Goal: Task Accomplishment & Management: Manage account settings

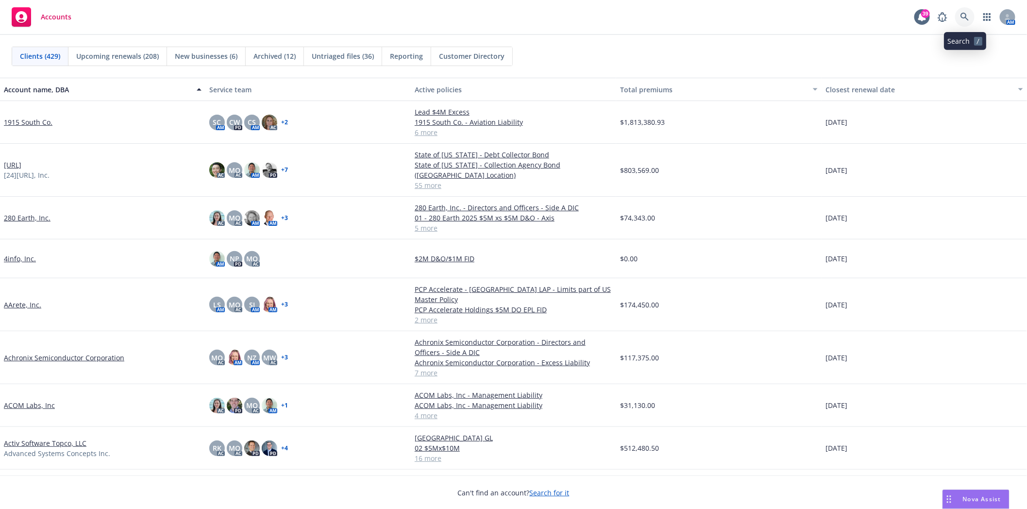
click at [963, 16] on icon at bounding box center [965, 17] width 9 height 9
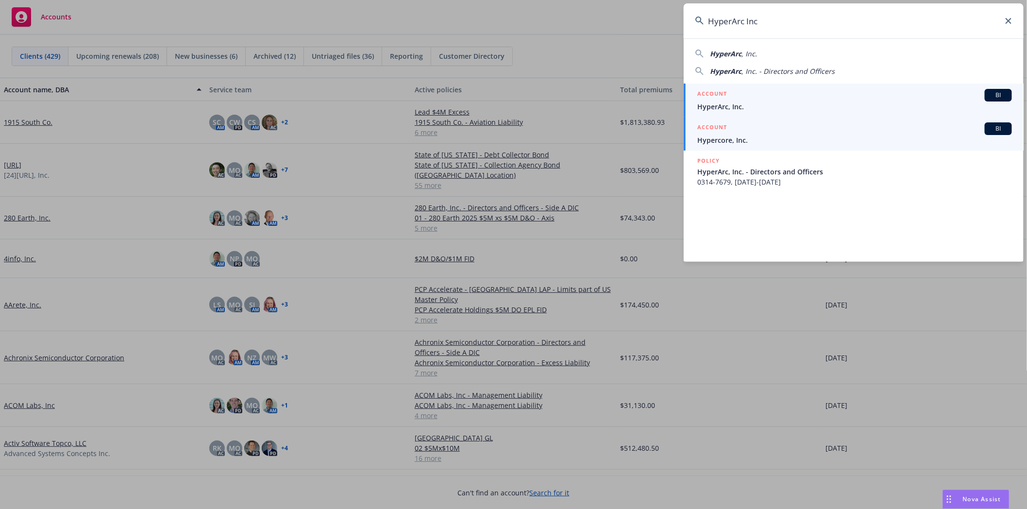
type input "HyperArc Inc"
click at [732, 102] on span "HyperArc, Inc." at bounding box center [854, 106] width 315 height 10
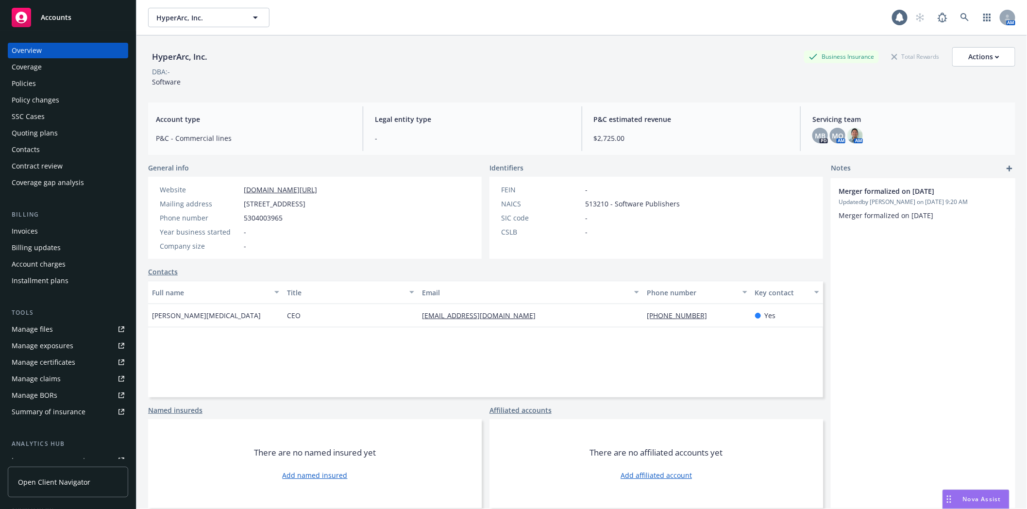
click at [49, 88] on div "Policies" at bounding box center [68, 84] width 113 height 16
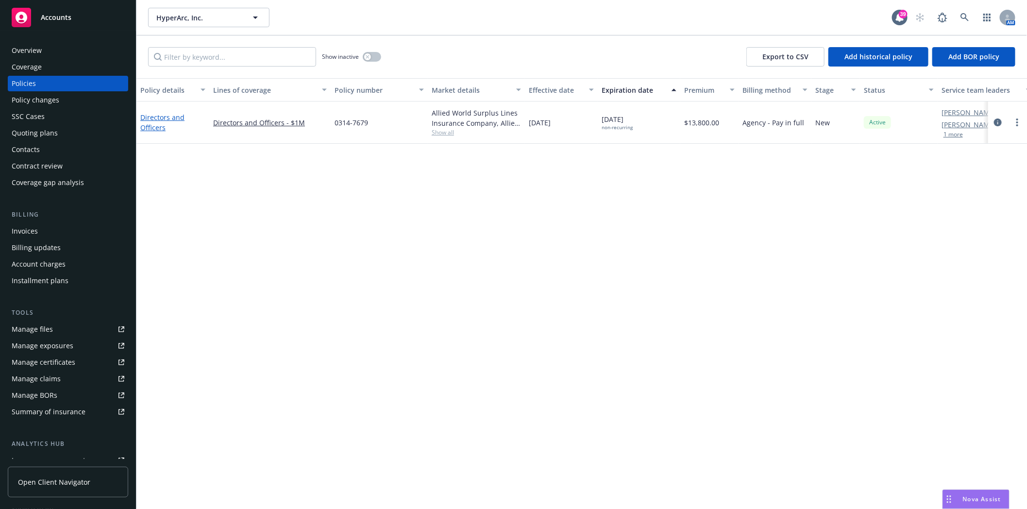
click at [153, 114] on link "Directors and Officers" at bounding box center [162, 122] width 44 height 19
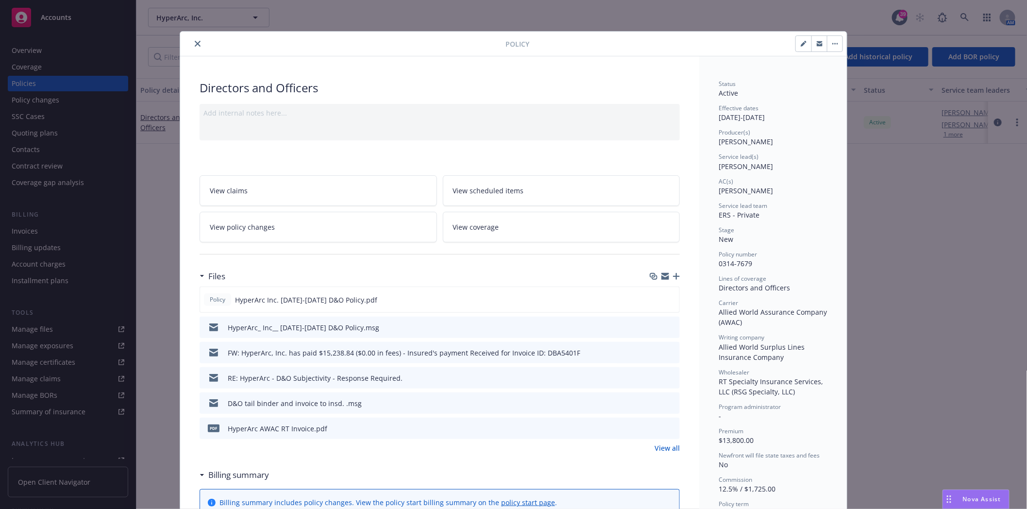
click at [669, 327] on icon "preview file" at bounding box center [670, 326] width 9 height 7
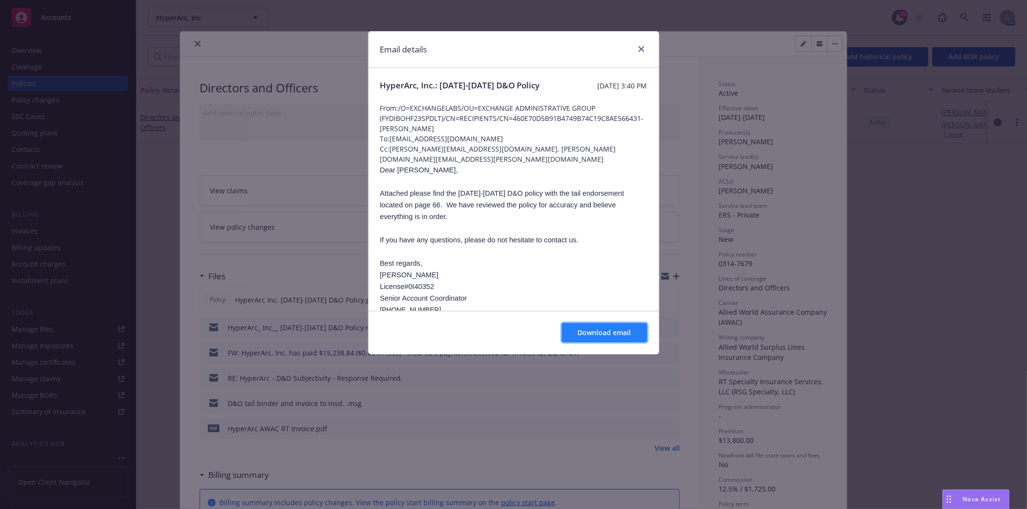
click at [593, 340] on button "Download email" at bounding box center [604, 332] width 85 height 19
drag, startPoint x: 642, startPoint y: 46, endPoint x: 470, endPoint y: 49, distance: 172.9
click at [642, 46] on icon "close" at bounding box center [642, 49] width 6 height 6
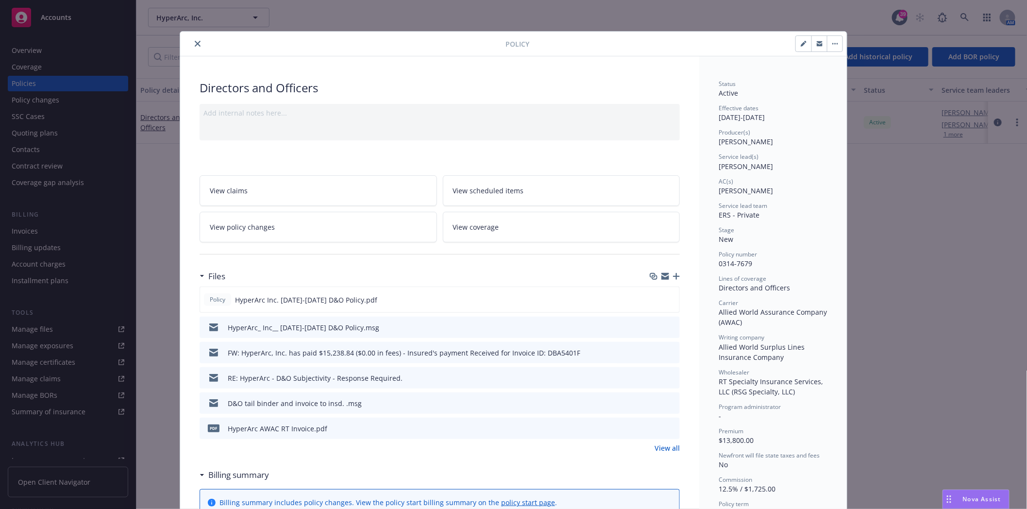
click at [187, 44] on div at bounding box center [344, 44] width 321 height 12
click at [195, 41] on icon "close" at bounding box center [198, 44] width 6 height 6
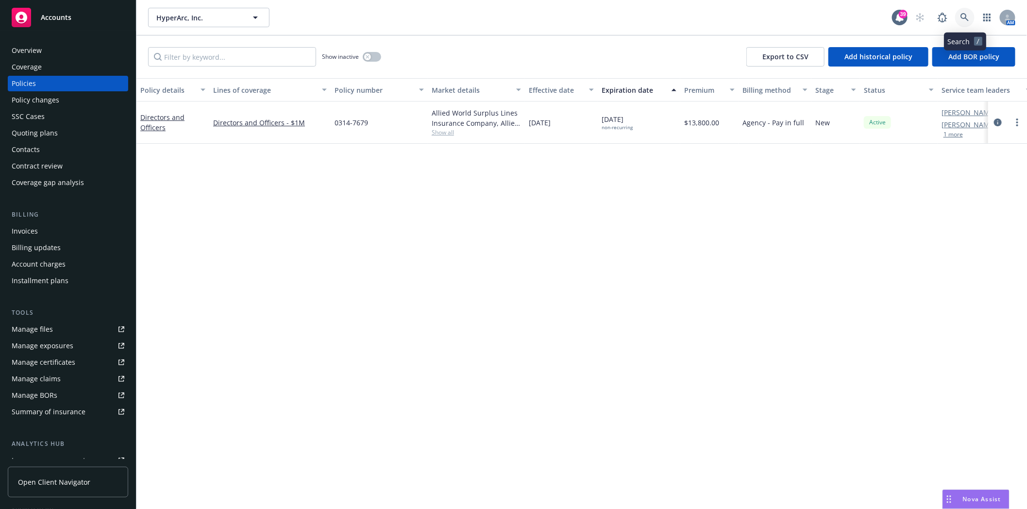
click at [963, 19] on icon at bounding box center [965, 17] width 9 height 9
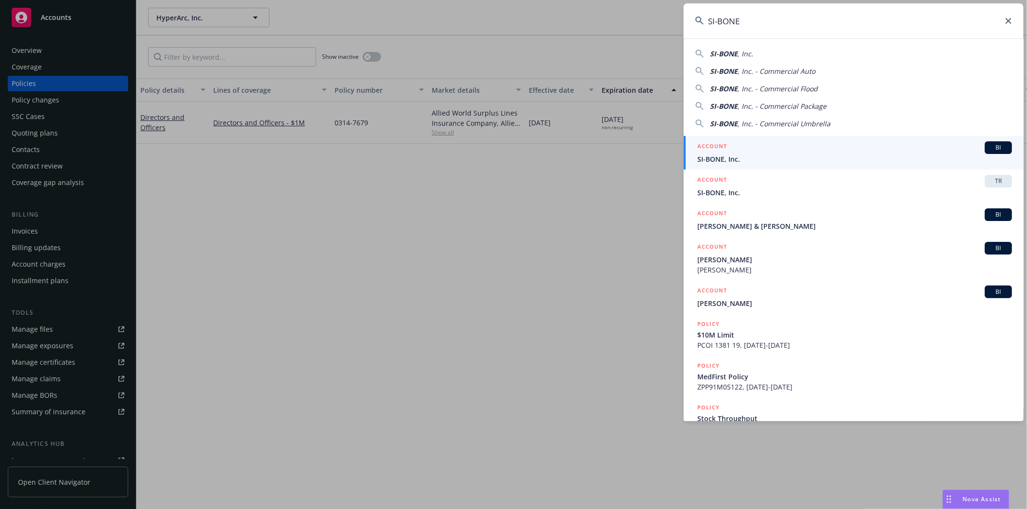
type input "SI-BONE"
click at [706, 156] on span "SI-BONE, Inc." at bounding box center [854, 159] width 315 height 10
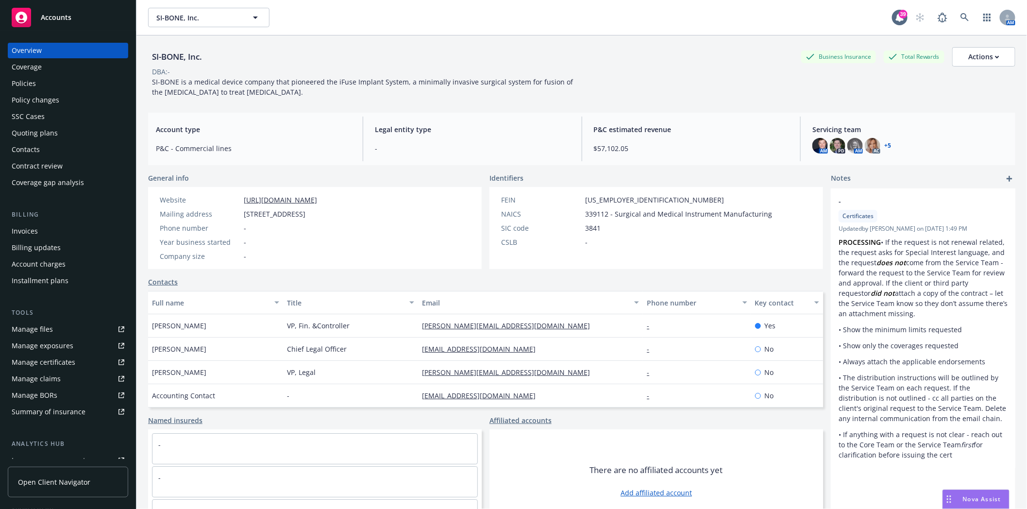
click at [26, 136] on div "Quoting plans" at bounding box center [35, 133] width 46 height 16
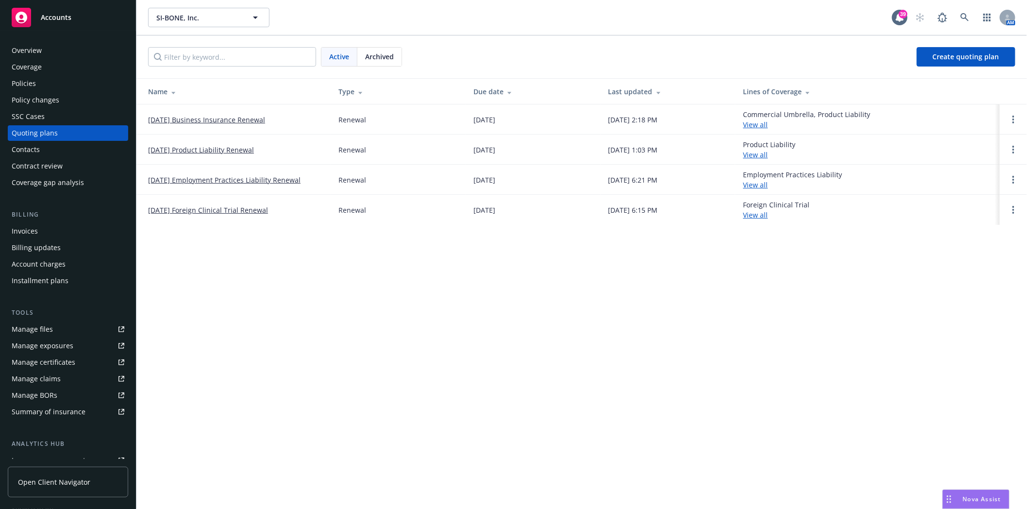
click at [183, 178] on link "10/01/25 Employment Practices Liability Renewal" at bounding box center [224, 180] width 152 height 10
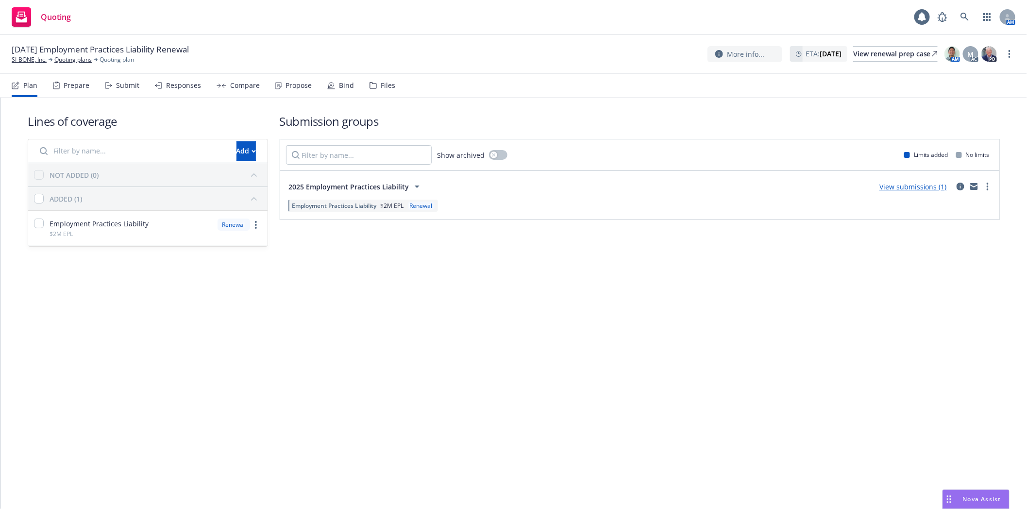
click at [382, 87] on div "Files" at bounding box center [388, 86] width 15 height 8
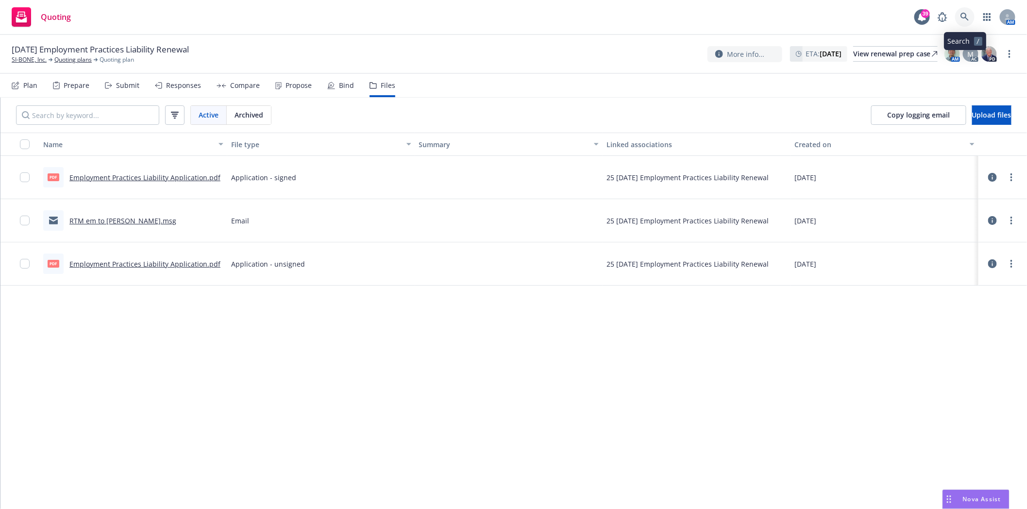
click at [958, 15] on link at bounding box center [964, 16] width 19 height 19
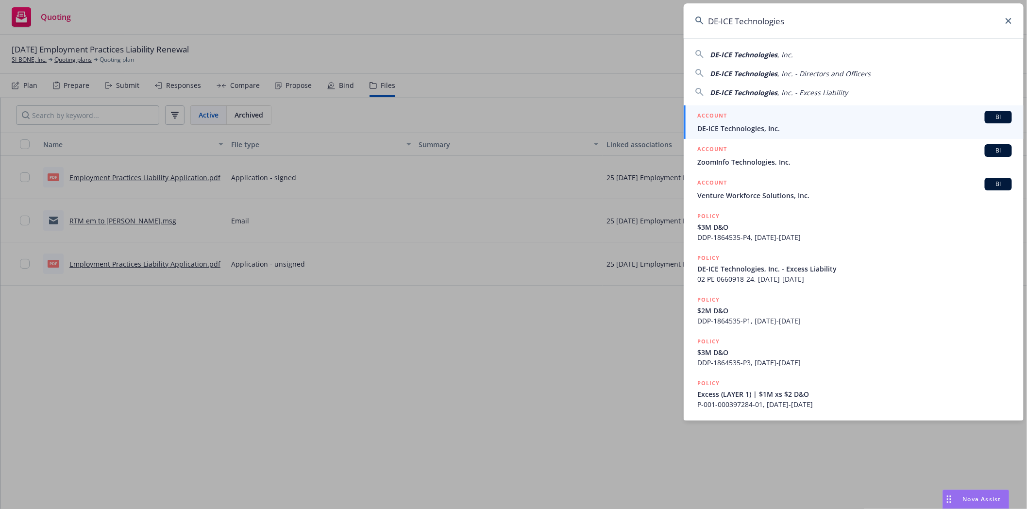
type input "DE-ICE Technologies"
click at [794, 123] on span "DE-ICE Technologies, Inc." at bounding box center [854, 128] width 315 height 10
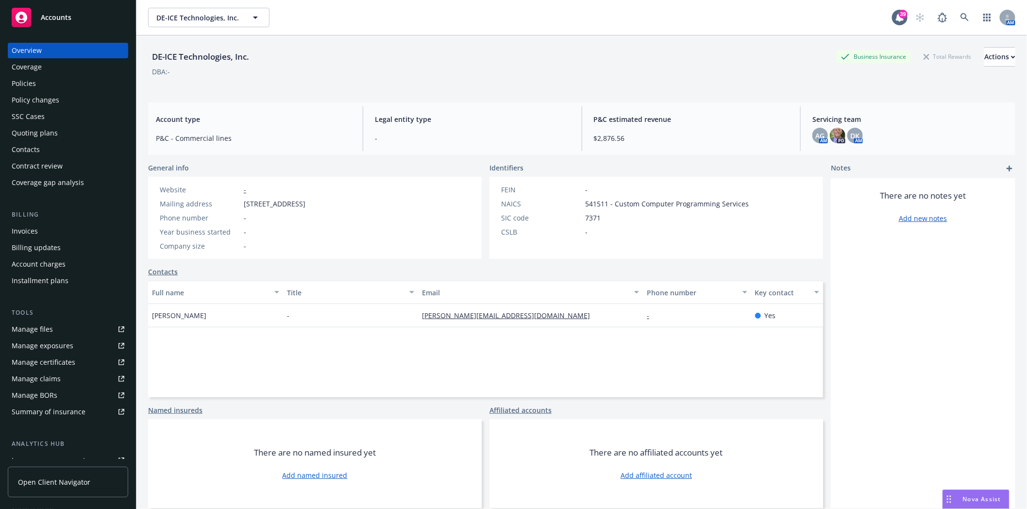
click at [40, 134] on div "Quoting plans" at bounding box center [35, 133] width 46 height 16
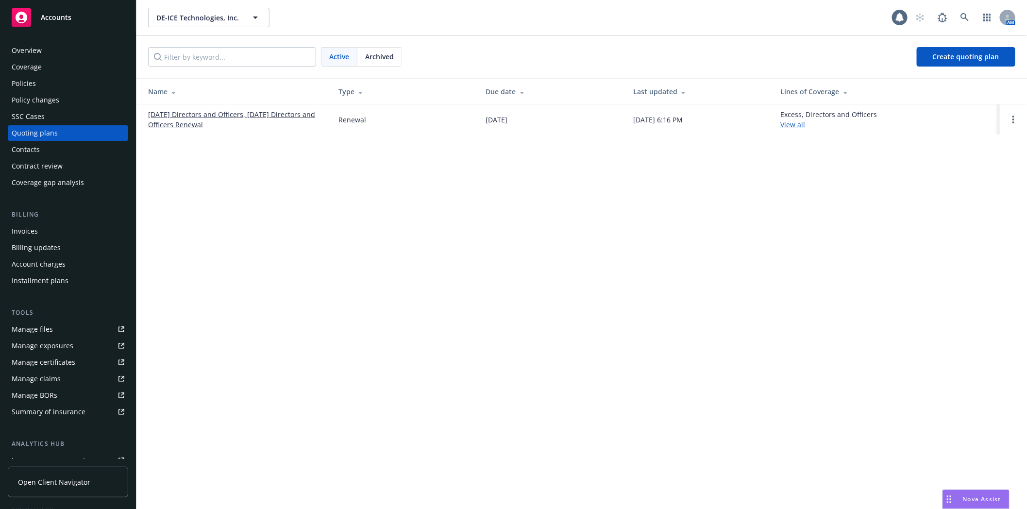
click at [183, 114] on link "08/26/25 Directors and Officers, 08/17/25 Directors and Officers Renewal" at bounding box center [235, 119] width 175 height 20
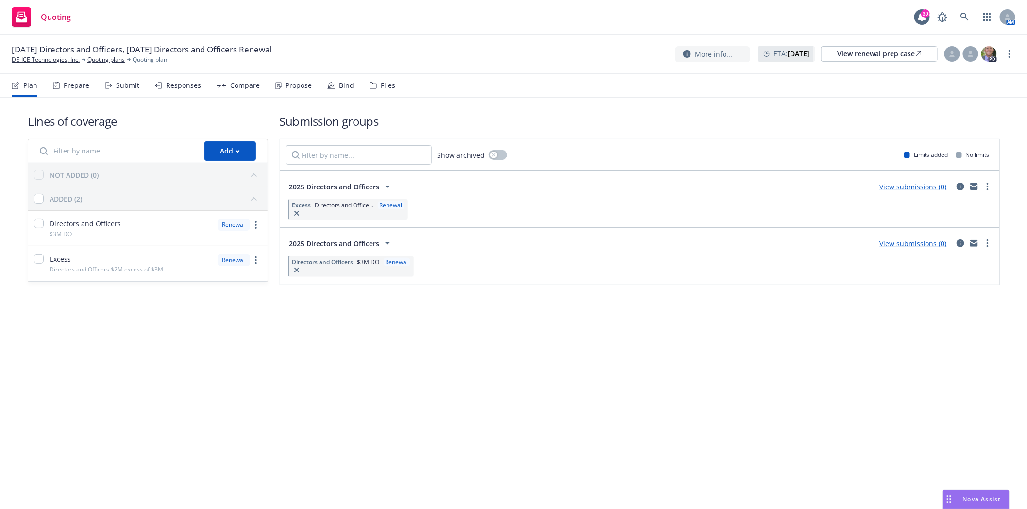
click at [381, 86] on div "Files" at bounding box center [388, 86] width 15 height 8
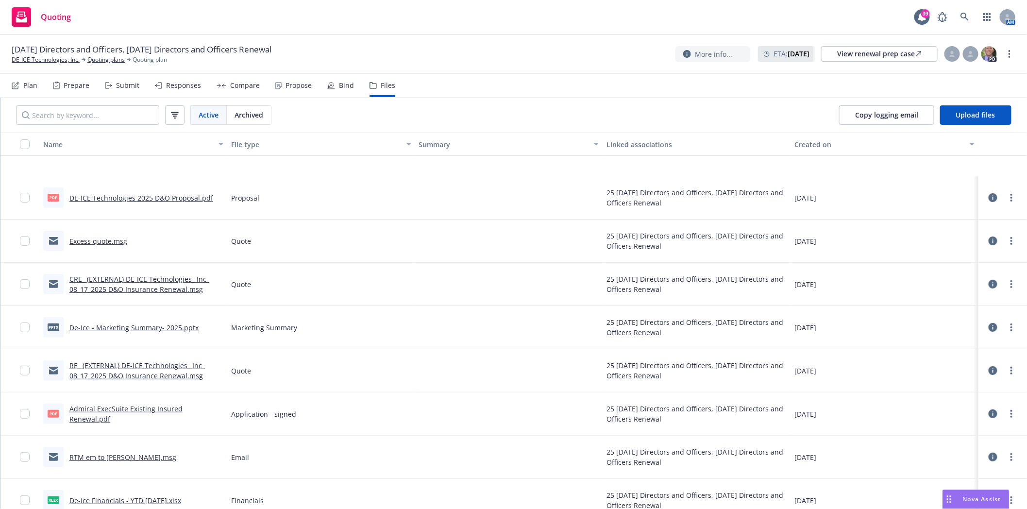
scroll to position [216, 0]
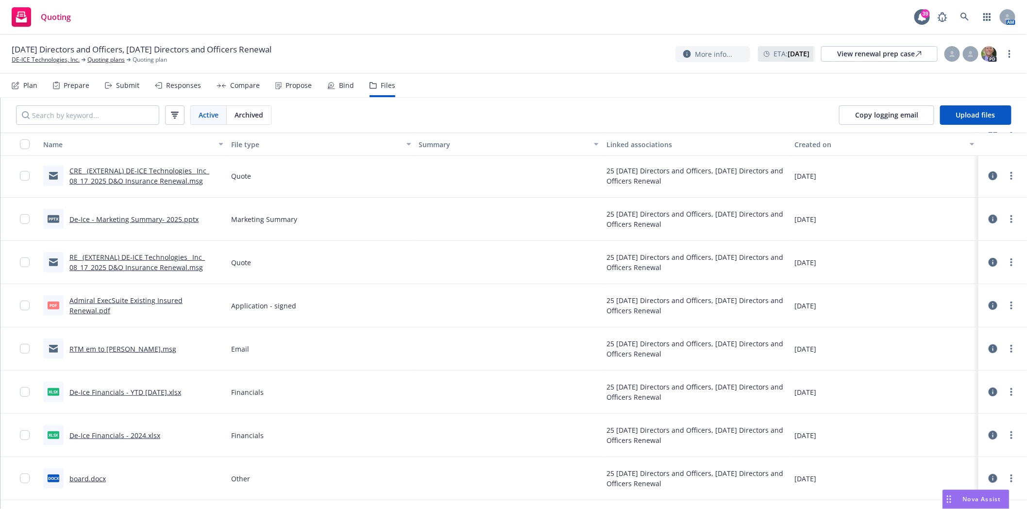
click at [120, 305] on link "Admiral ExecSuite Existing Insured Renewal.pdf" at bounding box center [125, 305] width 113 height 19
click at [969, 16] on link at bounding box center [964, 16] width 19 height 19
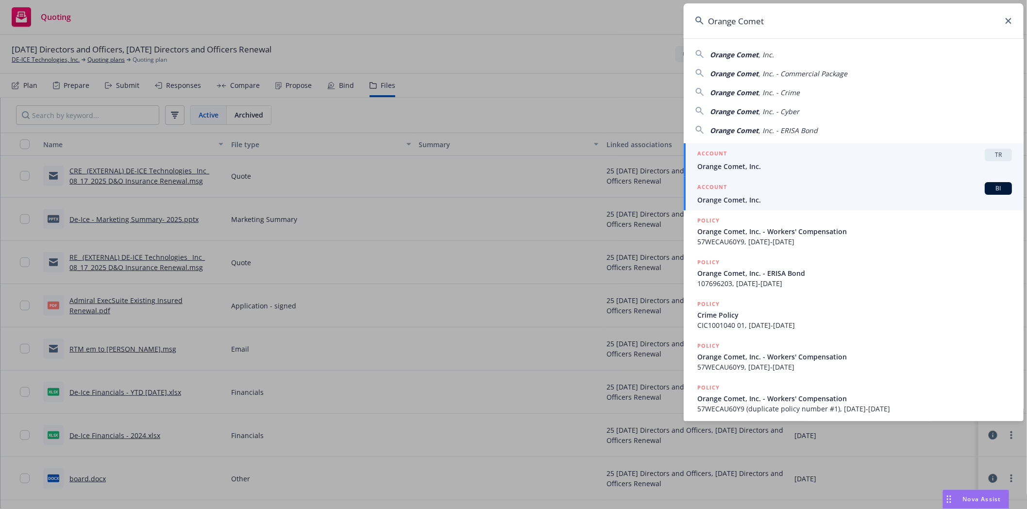
type input "Orange Comet"
click at [729, 198] on span "Orange Comet, Inc." at bounding box center [854, 200] width 315 height 10
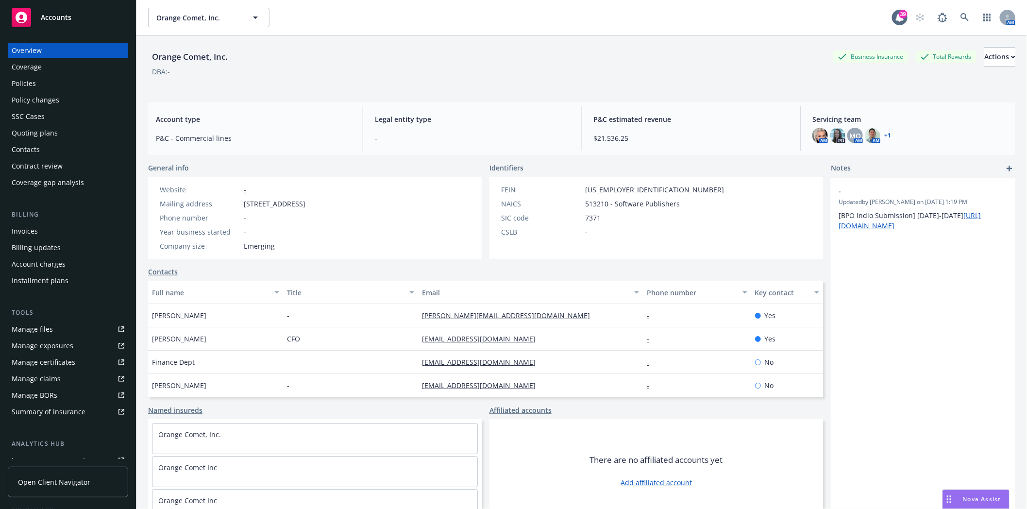
click at [30, 135] on div "Quoting plans" at bounding box center [35, 133] width 46 height 16
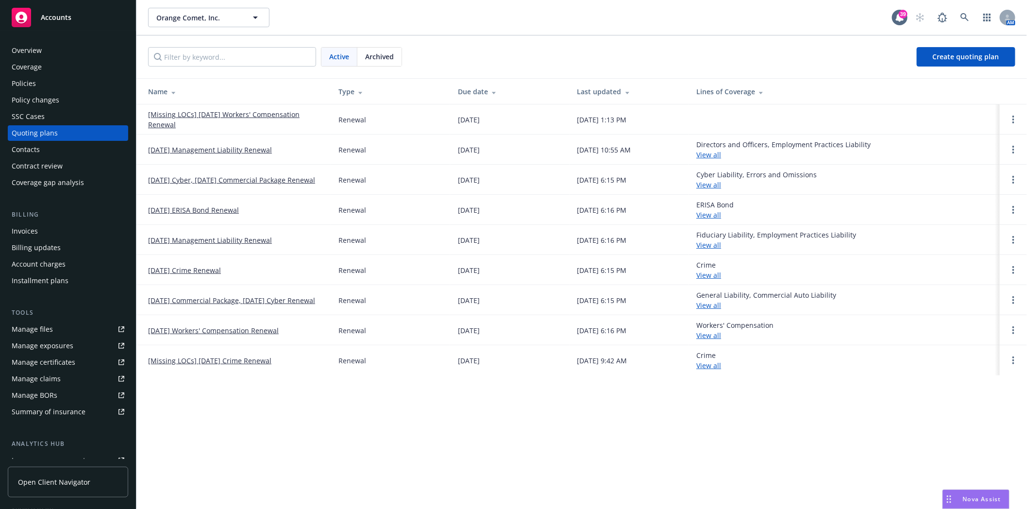
click at [202, 149] on link "[DATE] Management Liability Renewal" at bounding box center [210, 150] width 124 height 10
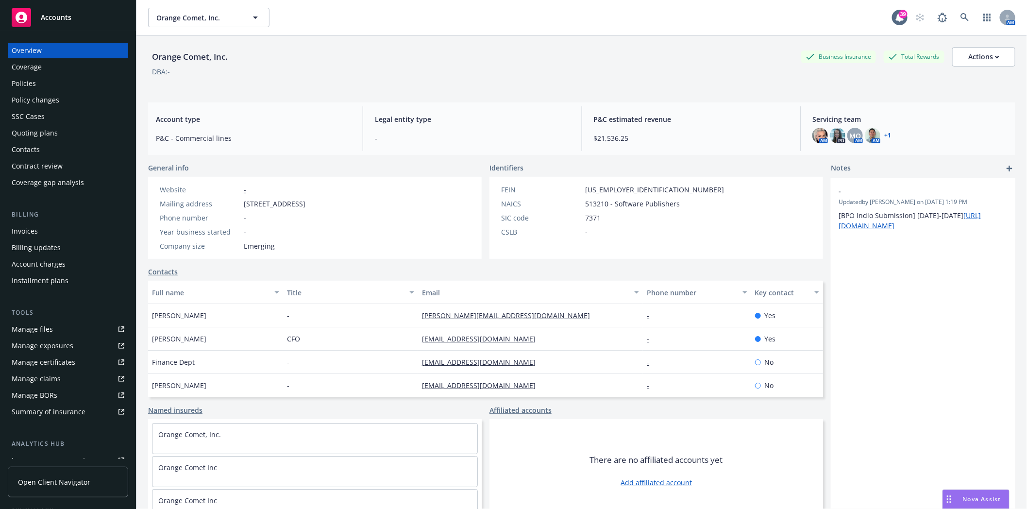
click at [35, 135] on div "Quoting plans" at bounding box center [35, 133] width 46 height 16
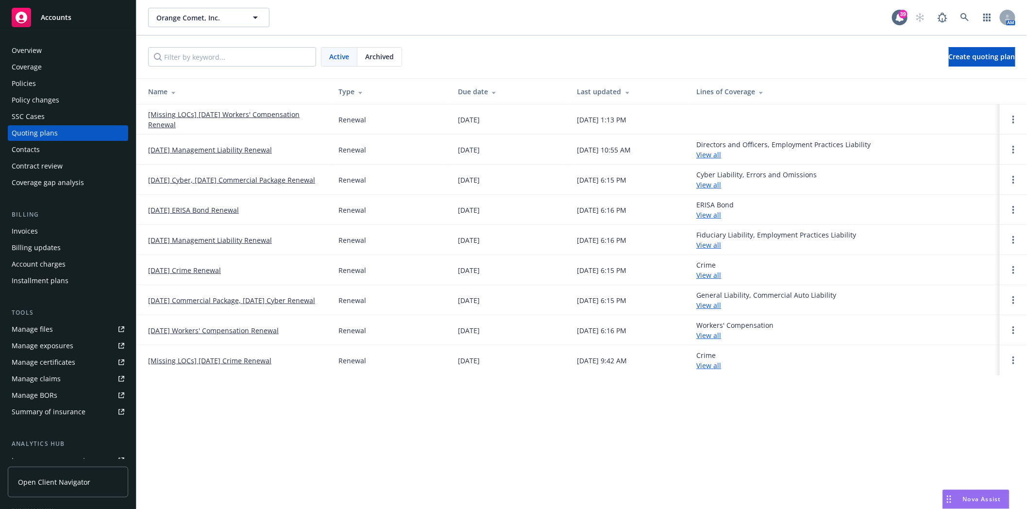
click at [176, 242] on link "[DATE] Management Liability Renewal" at bounding box center [210, 240] width 124 height 10
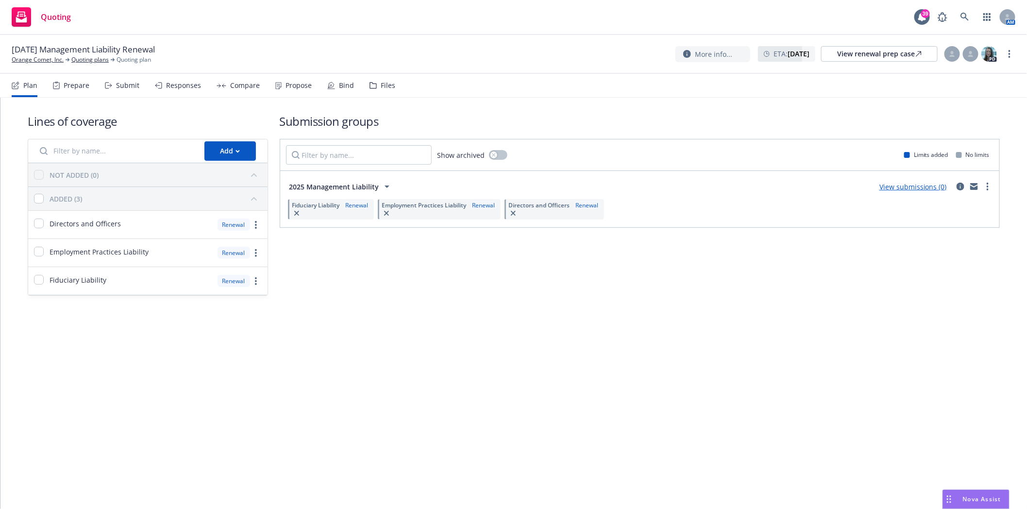
click at [385, 84] on div "Files" at bounding box center [388, 86] width 15 height 8
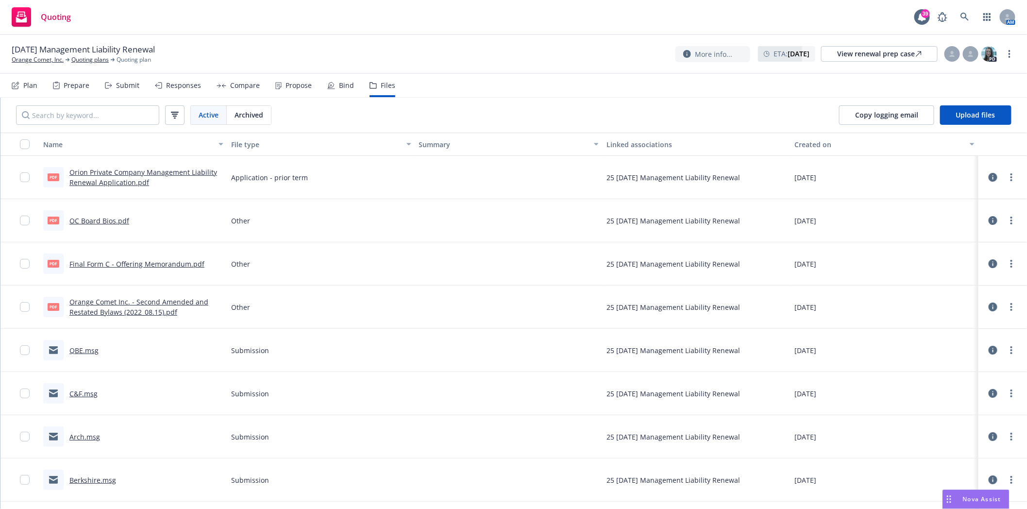
scroll to position [108, 0]
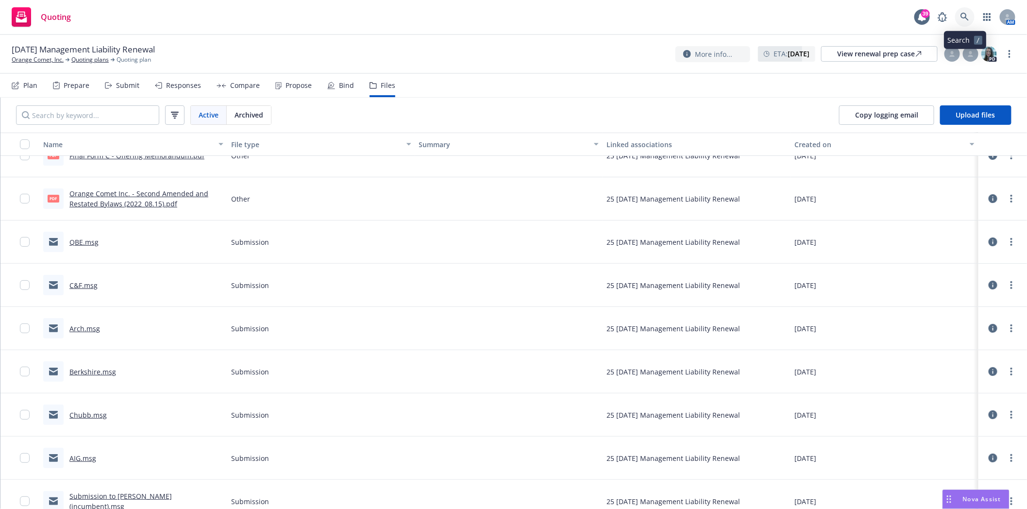
click at [968, 17] on icon at bounding box center [965, 17] width 9 height 9
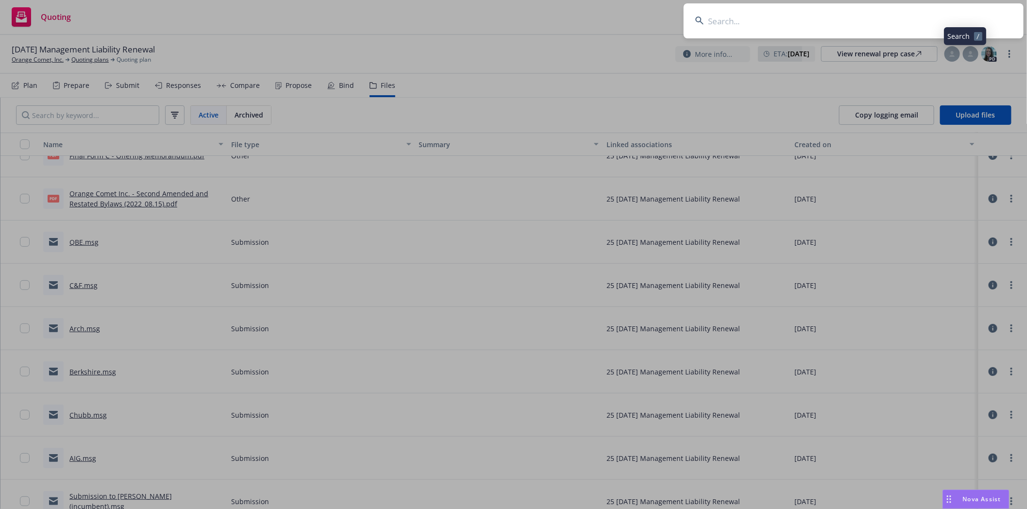
click at [793, 23] on input at bounding box center [854, 20] width 340 height 35
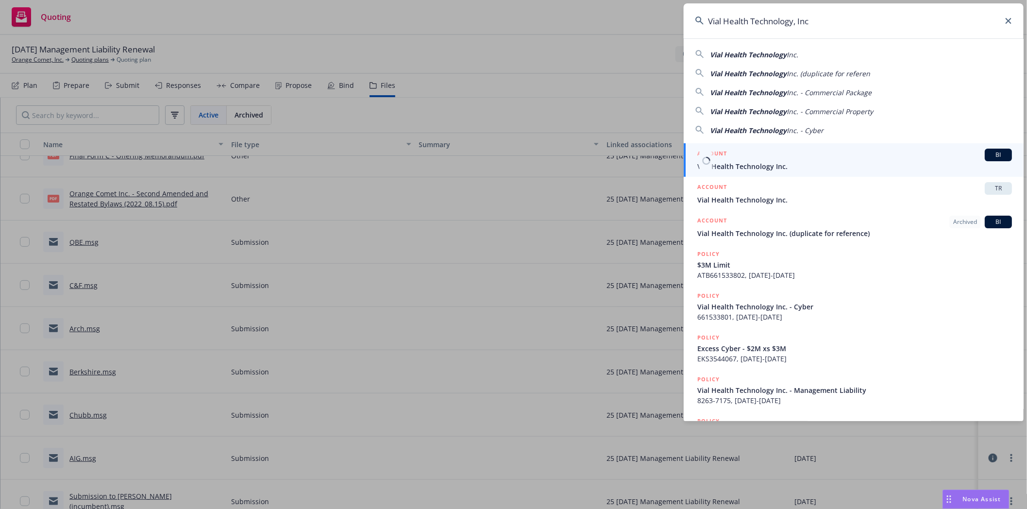
type input "Vial Health Technology, Inc"
click at [755, 161] on div "ACCOUNT BI" at bounding box center [854, 155] width 315 height 13
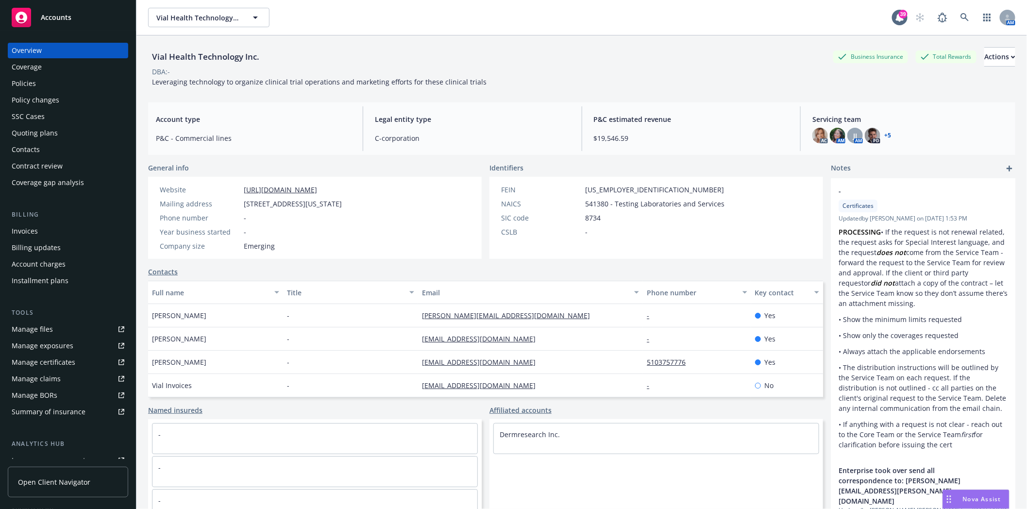
click at [42, 134] on div "Quoting plans" at bounding box center [35, 133] width 46 height 16
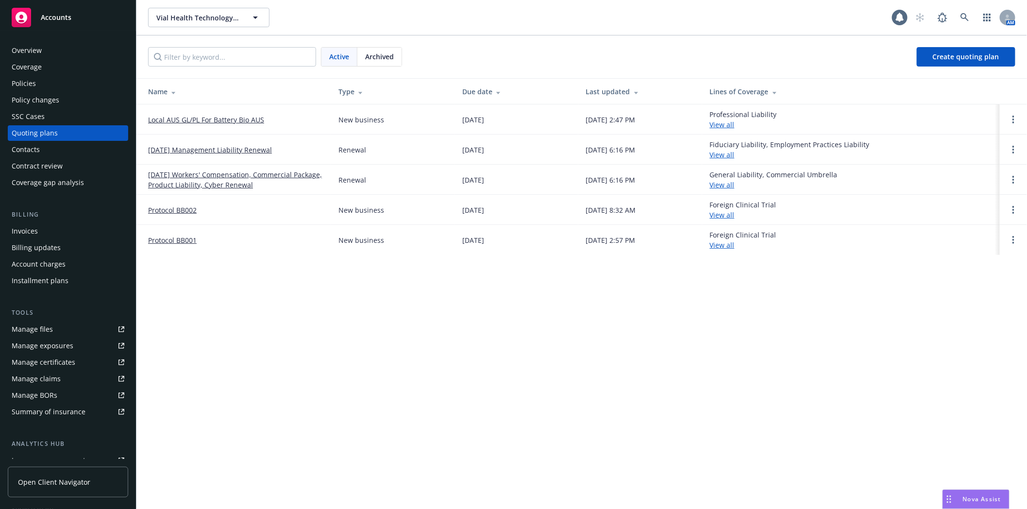
click at [168, 148] on link "[DATE] Management Liability Renewal" at bounding box center [210, 150] width 124 height 10
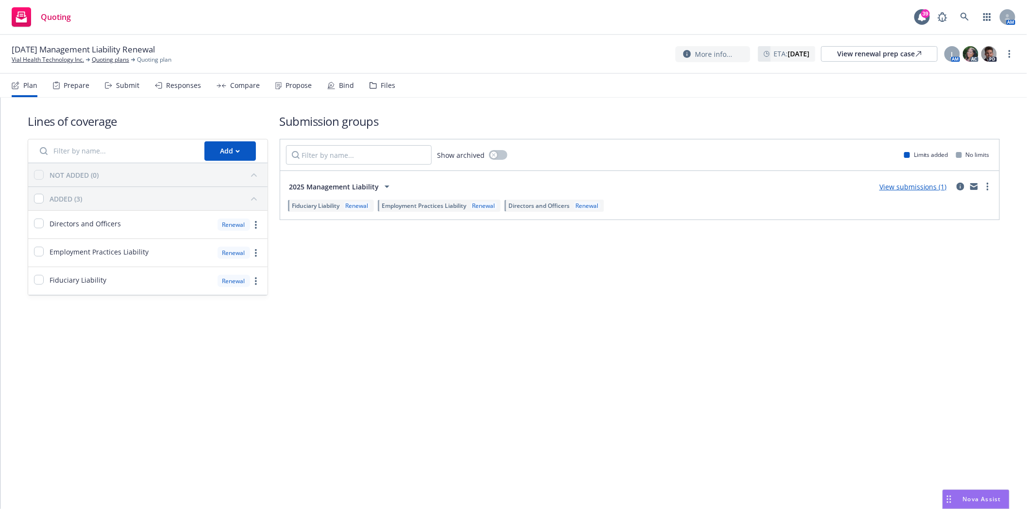
click at [381, 86] on div "Files" at bounding box center [388, 86] width 15 height 8
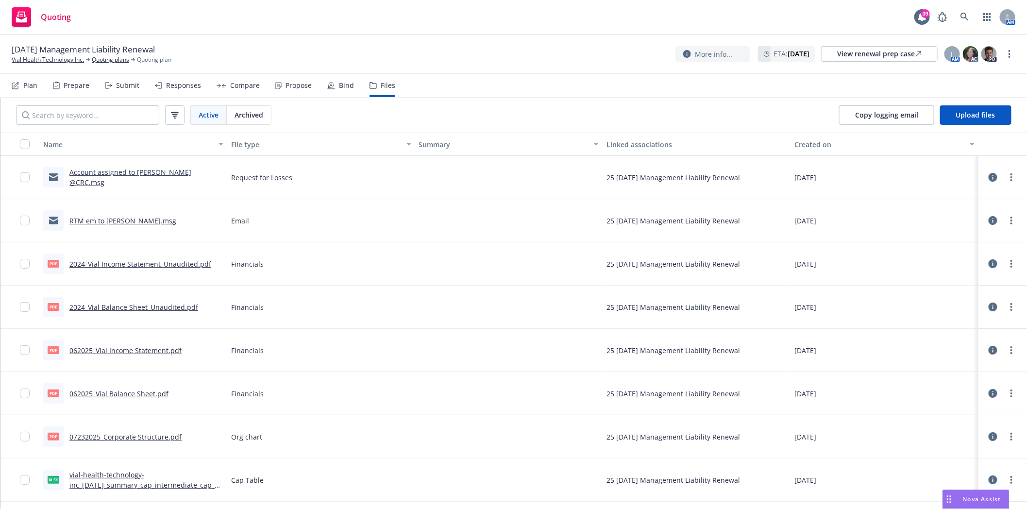
click at [113, 178] on link "Account assigned to McKenzie @CRC.msg" at bounding box center [130, 177] width 122 height 19
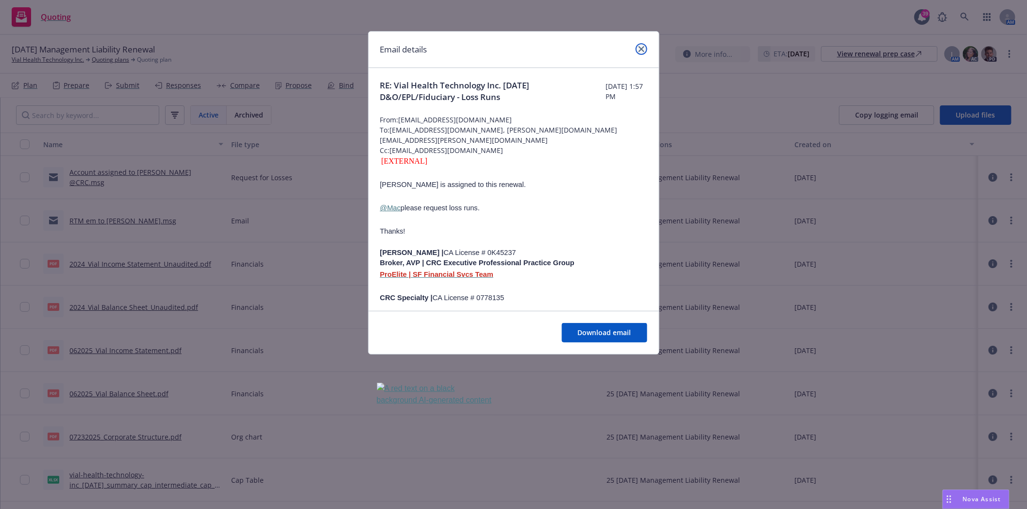
click at [643, 46] on icon "close" at bounding box center [642, 49] width 6 height 6
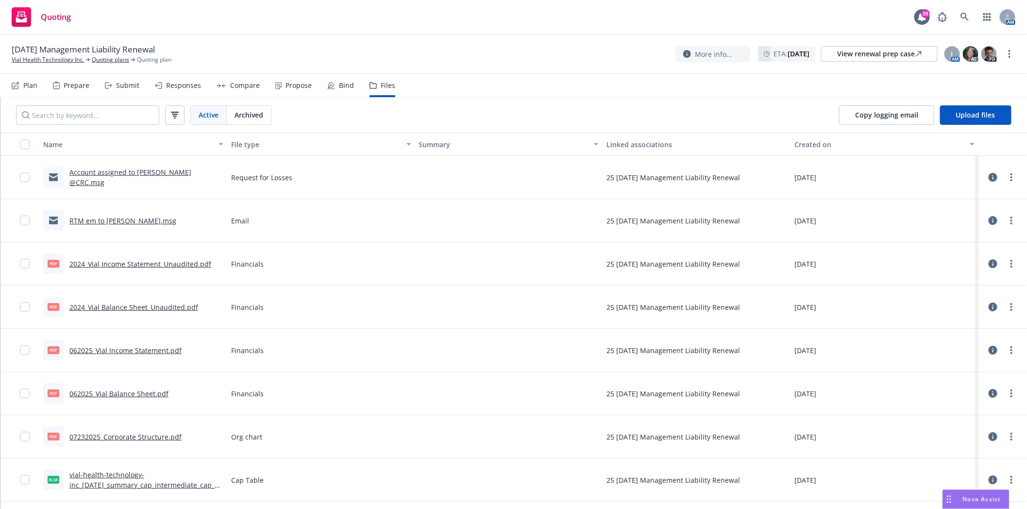
click at [982, 176] on div at bounding box center [1002, 177] width 41 height 31
click at [989, 176] on icon at bounding box center [993, 177] width 9 height 9
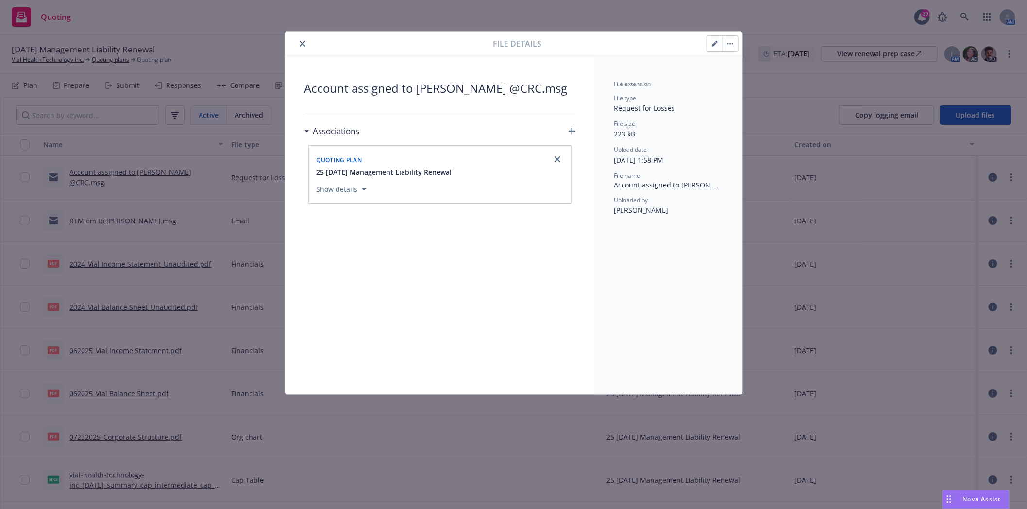
click at [299, 43] on button "close" at bounding box center [303, 44] width 12 height 12
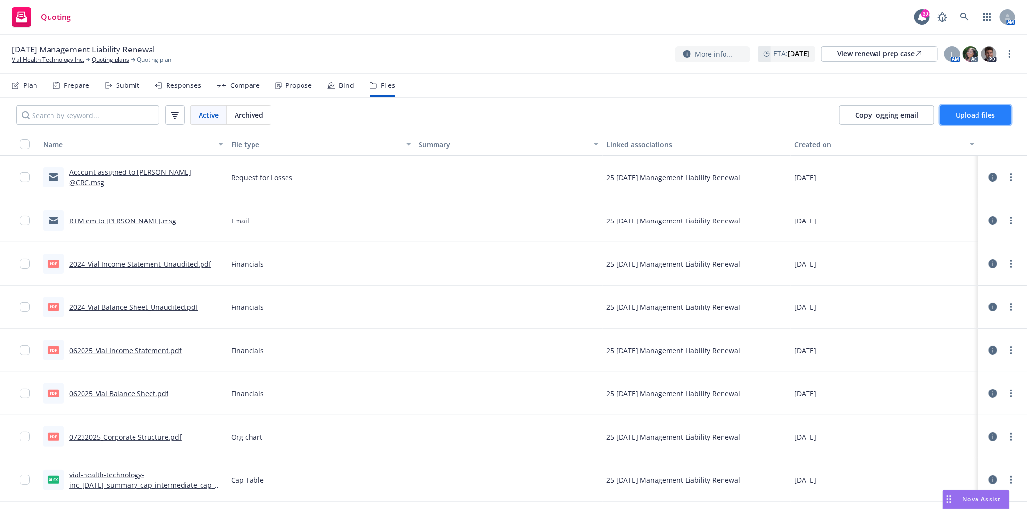
click at [973, 115] on span "Upload files" at bounding box center [975, 114] width 39 height 9
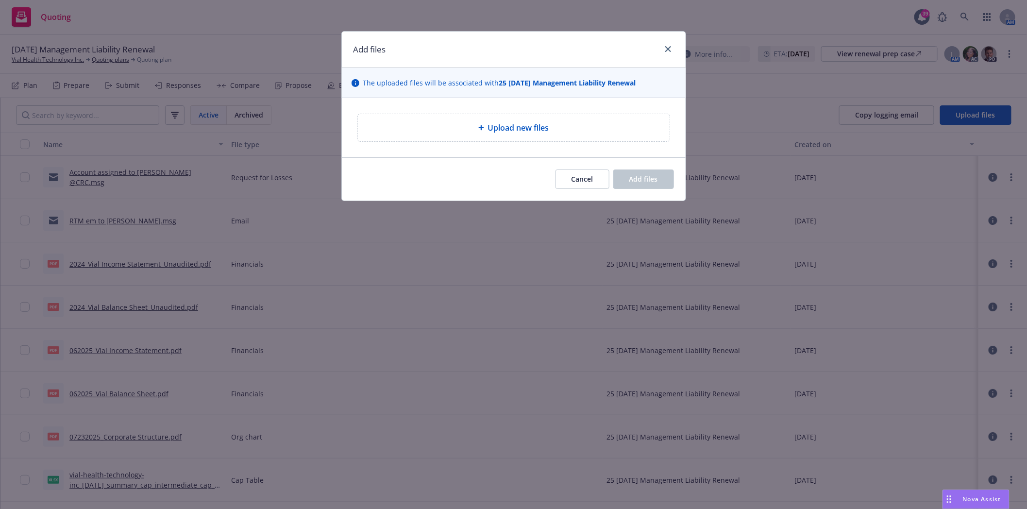
click at [510, 123] on span "Upload new files" at bounding box center [518, 128] width 61 height 12
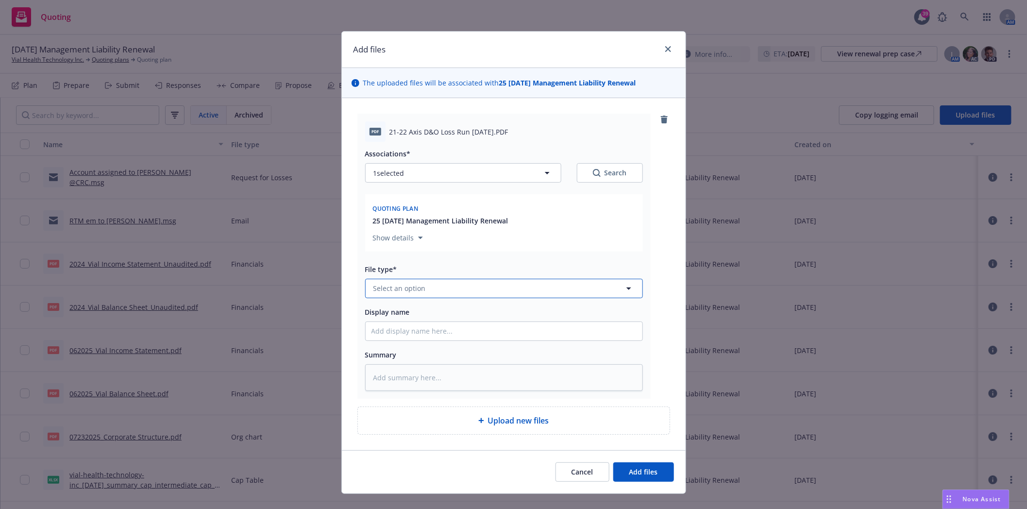
click at [423, 287] on button "Select an option" at bounding box center [504, 288] width 278 height 19
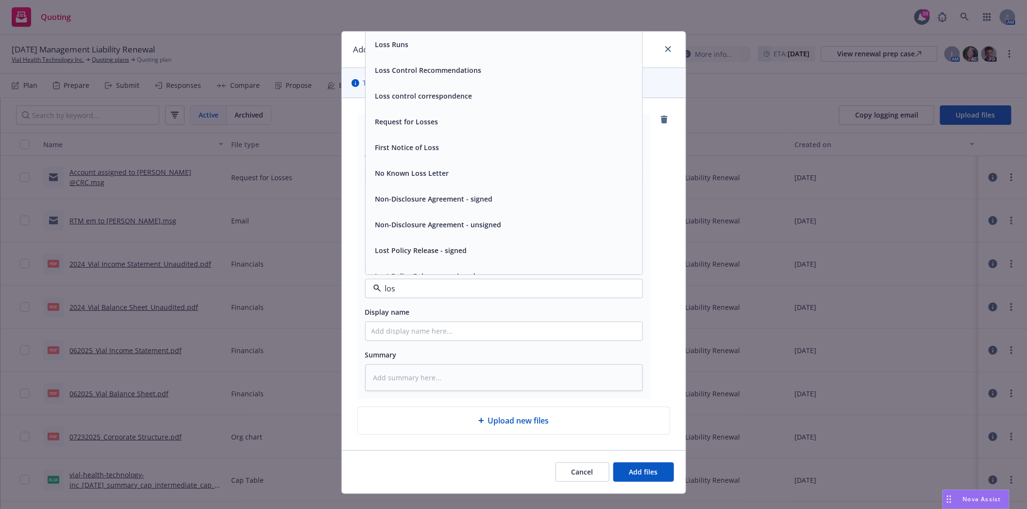
type input "loss"
click at [375, 49] on span "Loss Runs" at bounding box center [392, 44] width 34 height 10
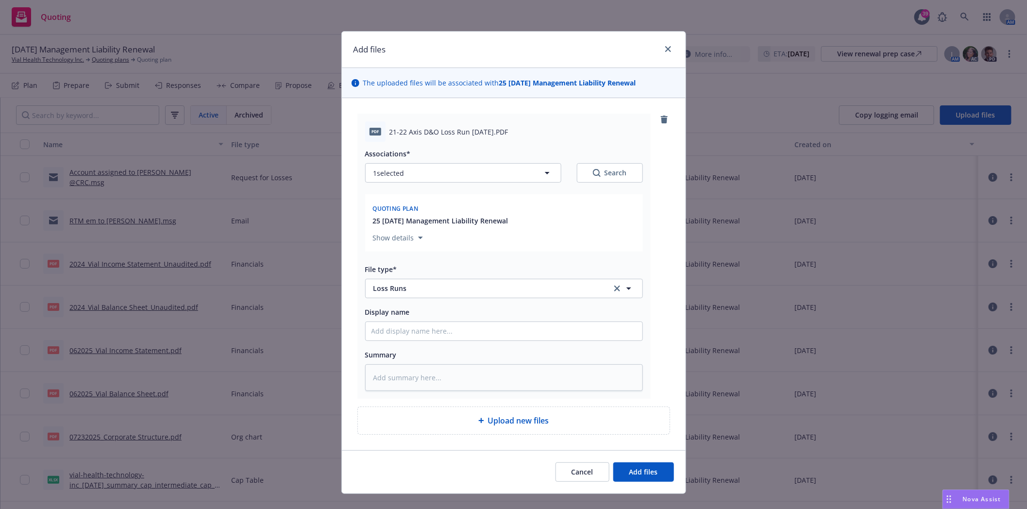
type textarea "x"
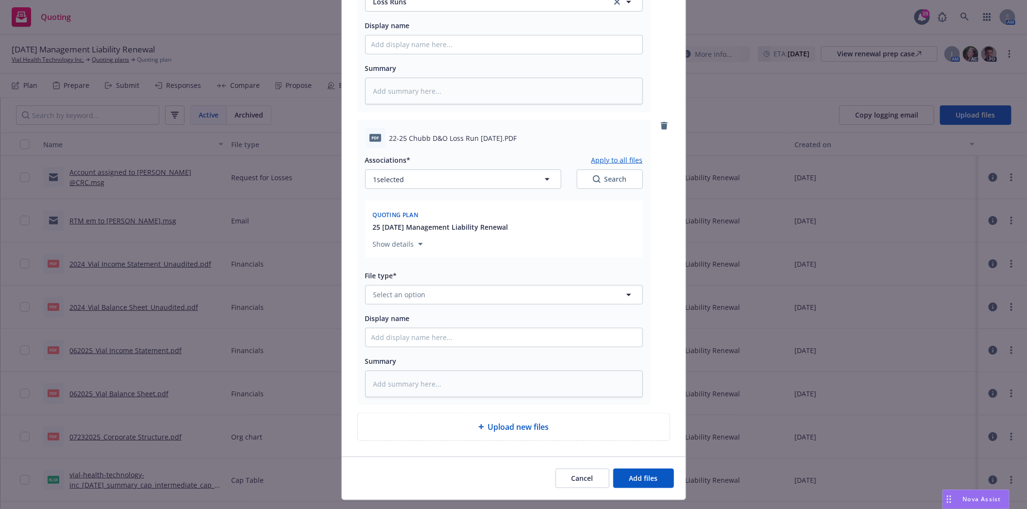
scroll to position [311, 0]
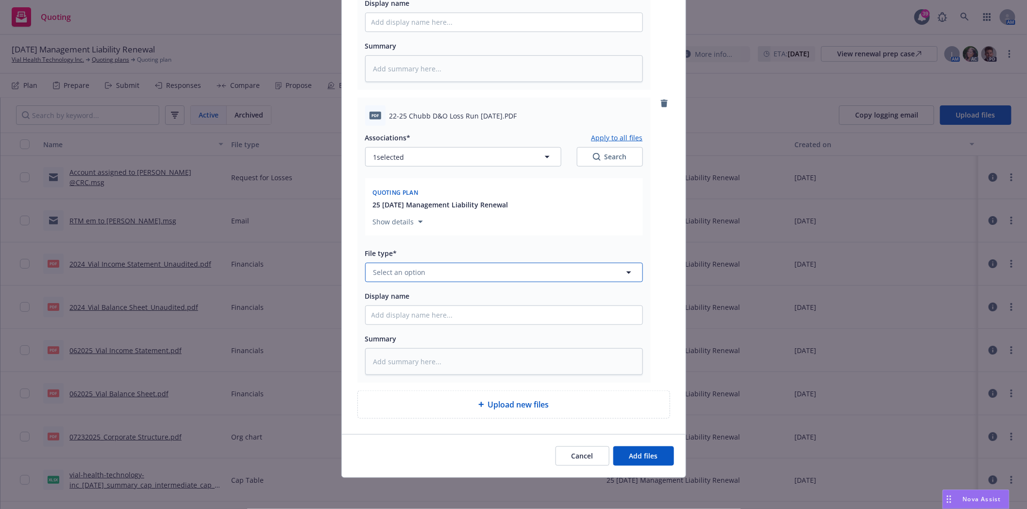
click at [413, 277] on span "Select an option" at bounding box center [399, 272] width 52 height 10
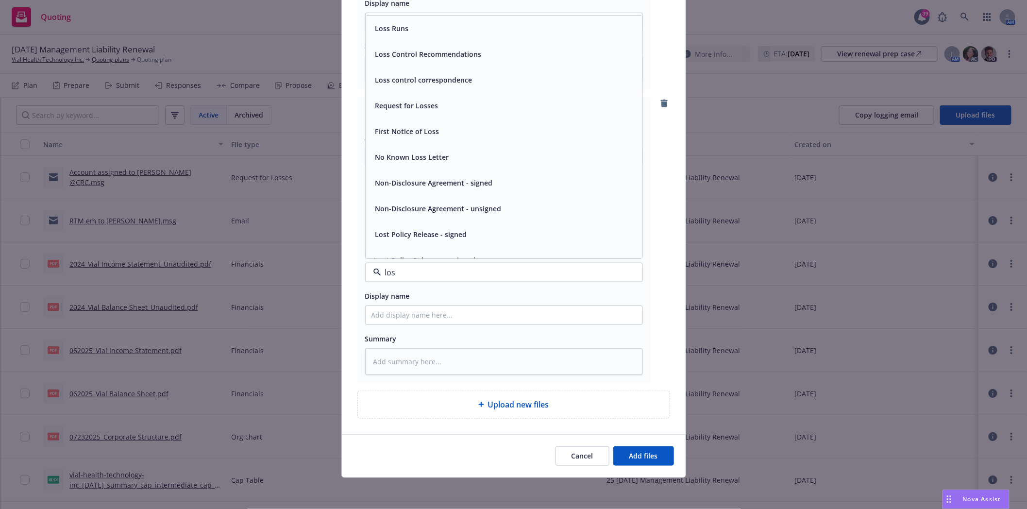
type input "loss"
click at [400, 26] on span "Loss Runs" at bounding box center [392, 28] width 34 height 10
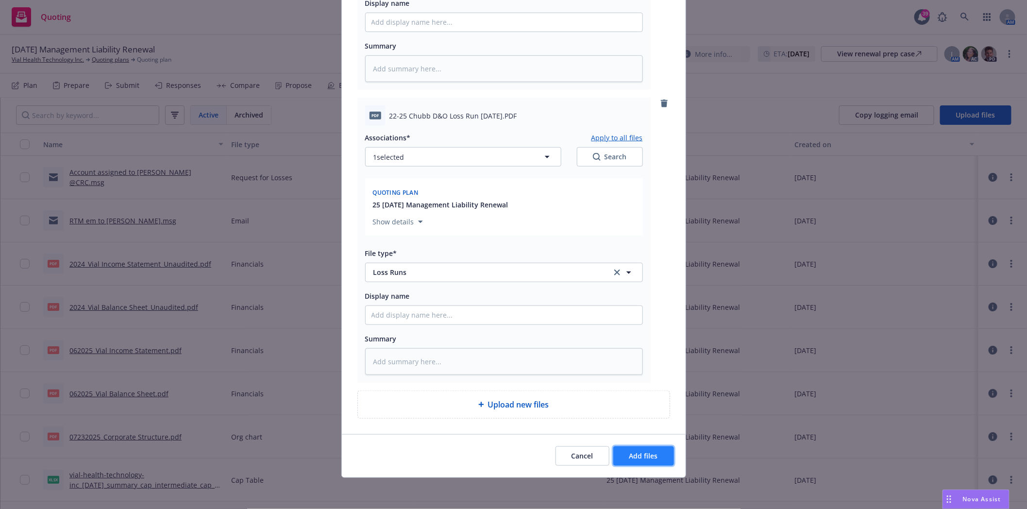
click at [639, 460] on span "Add files" at bounding box center [643, 455] width 29 height 9
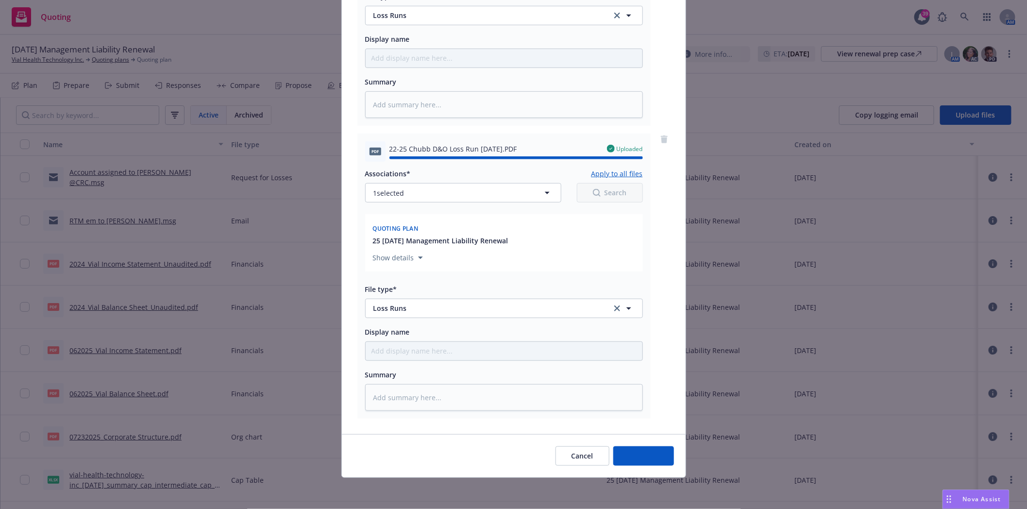
type textarea "x"
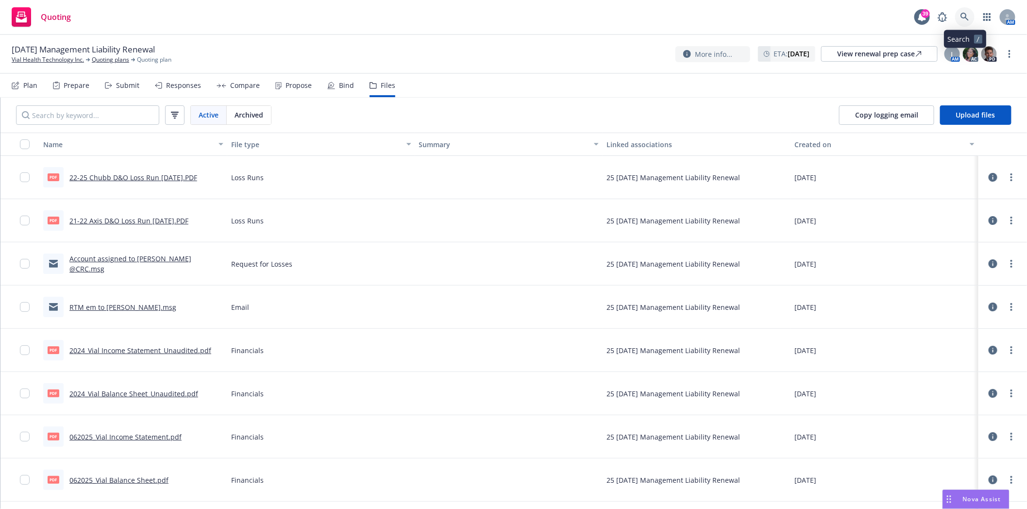
click at [964, 17] on icon at bounding box center [965, 17] width 8 height 8
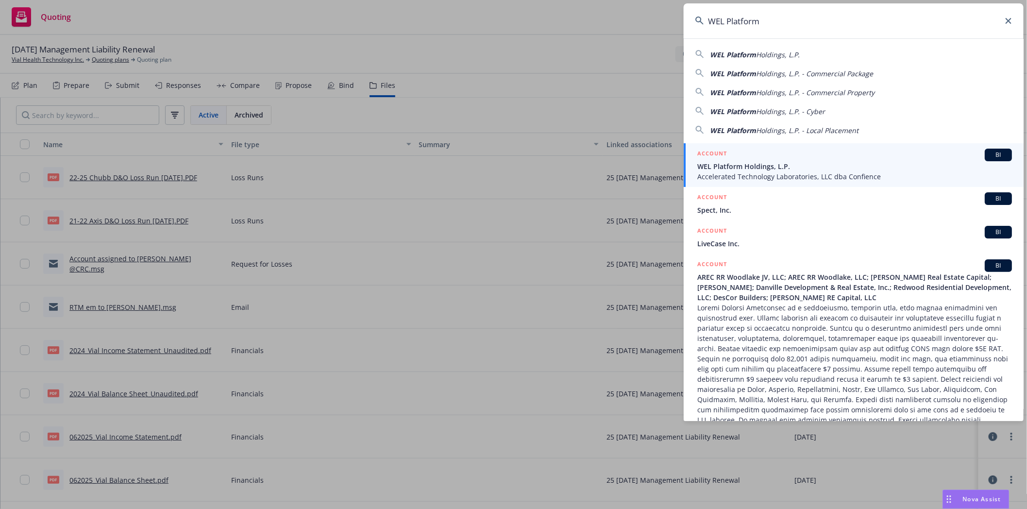
type input "WEL Platform"
click at [734, 167] on span "WEL Platform Holdings, L.P." at bounding box center [854, 166] width 315 height 10
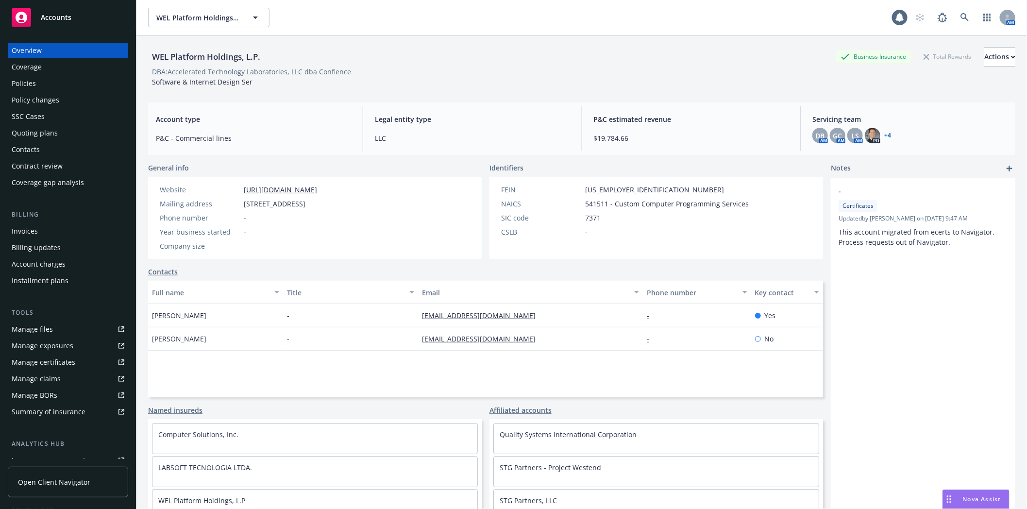
click at [31, 84] on div "Policies" at bounding box center [24, 84] width 24 height 16
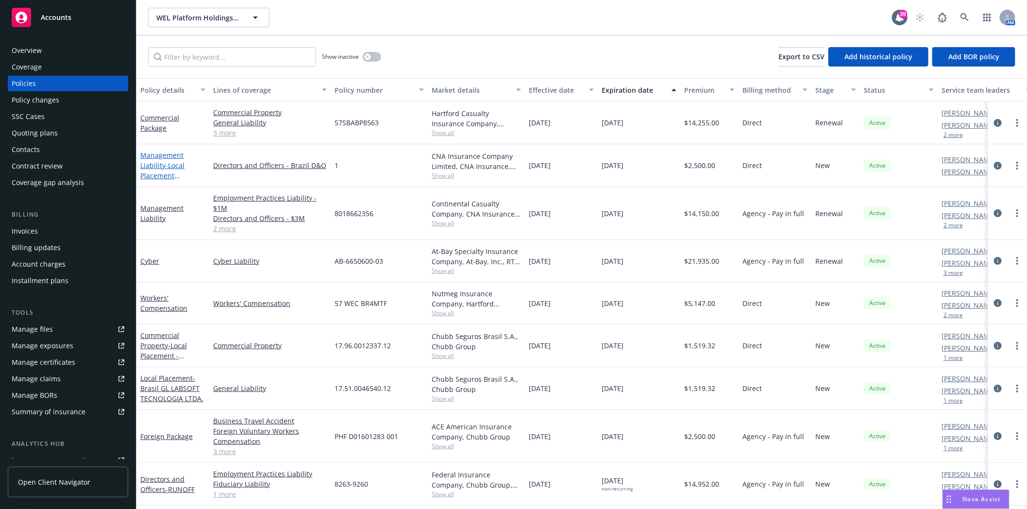
click at [168, 165] on span "- Local Placement [GEOGRAPHIC_DATA]" at bounding box center [170, 181] width 61 height 40
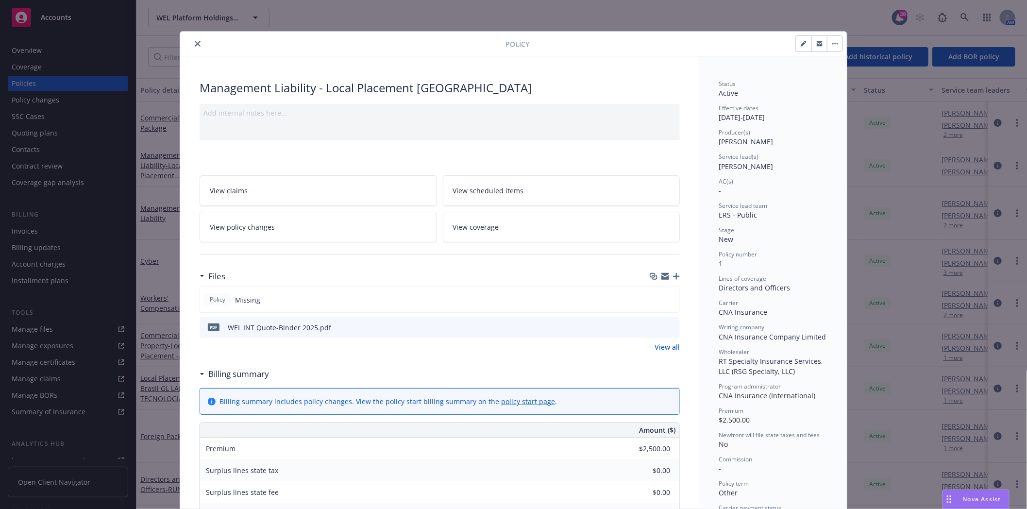
click at [195, 39] on button "close" at bounding box center [198, 44] width 12 height 12
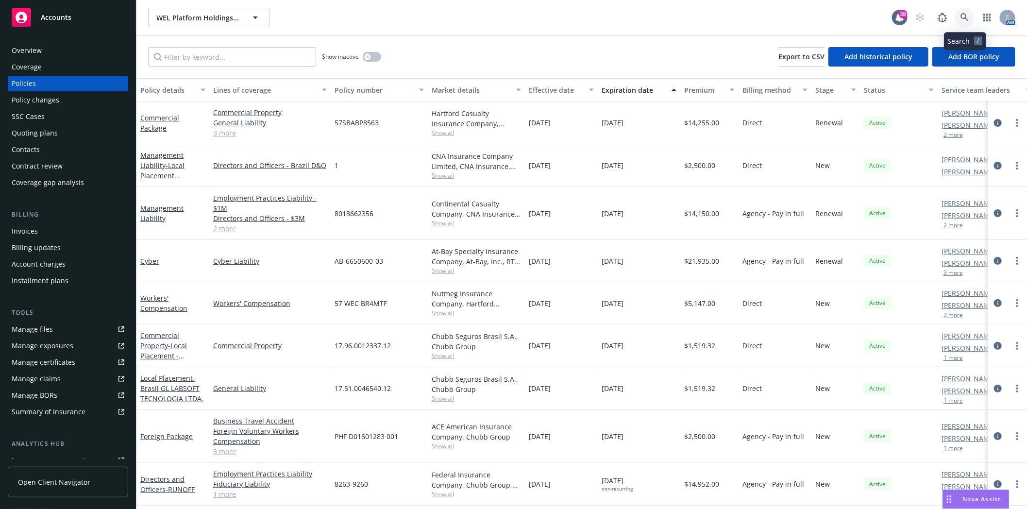
click at [964, 17] on icon at bounding box center [965, 17] width 9 height 9
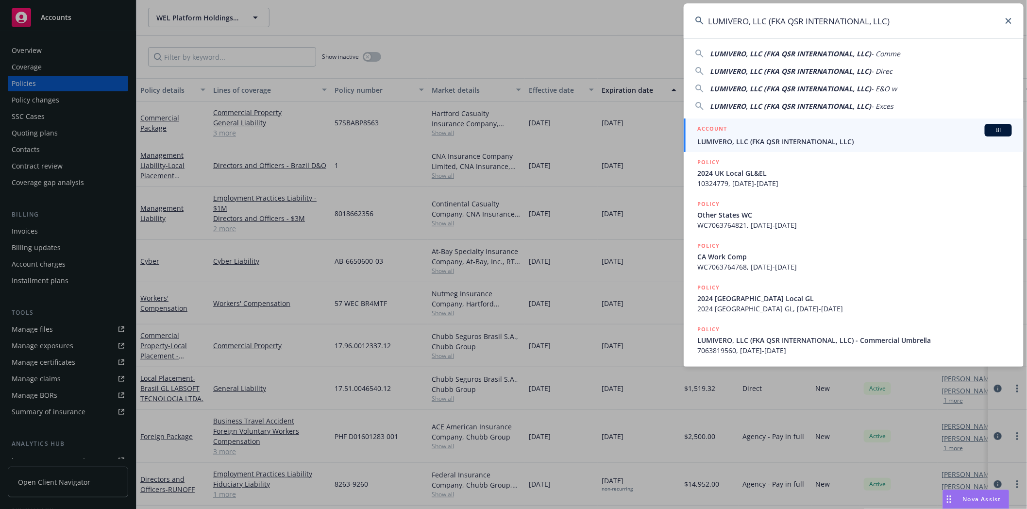
type input "LUMIVERO, LLC (FKA QSR INTERNATIONAL, LLC)"
click at [738, 139] on span "LUMIVERO, LLC (FKA QSR INTERNATIONAL, LLC)" at bounding box center [854, 141] width 315 height 10
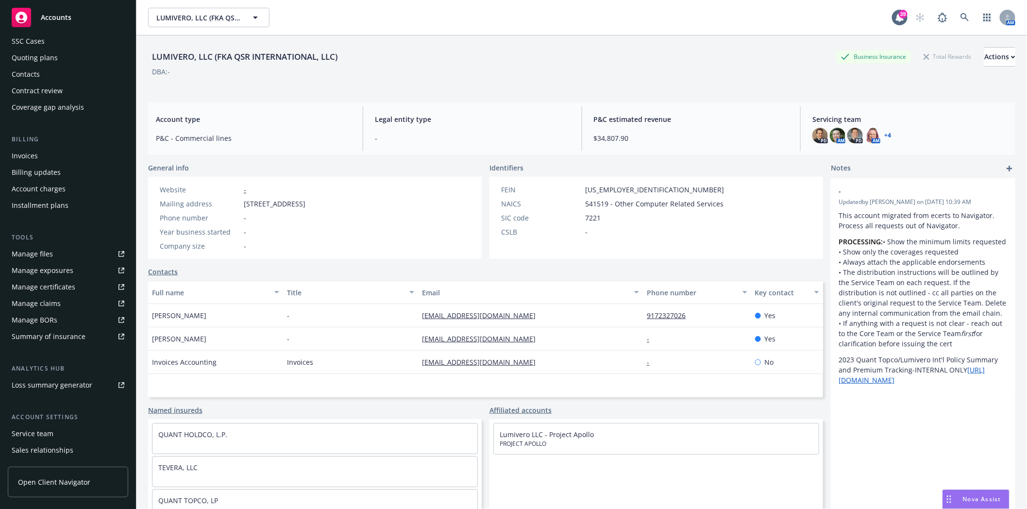
scroll to position [123, 0]
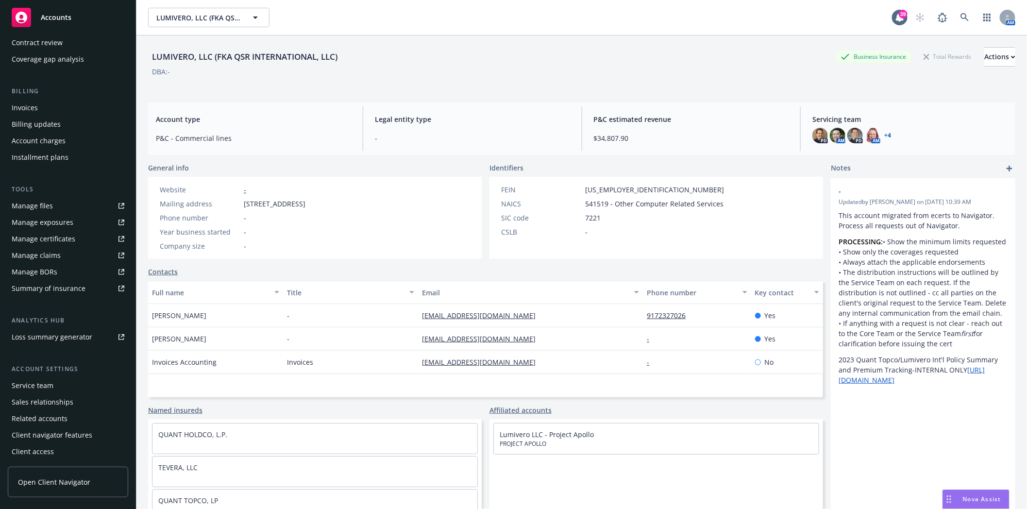
click at [38, 379] on div "Service team" at bounding box center [33, 386] width 42 height 16
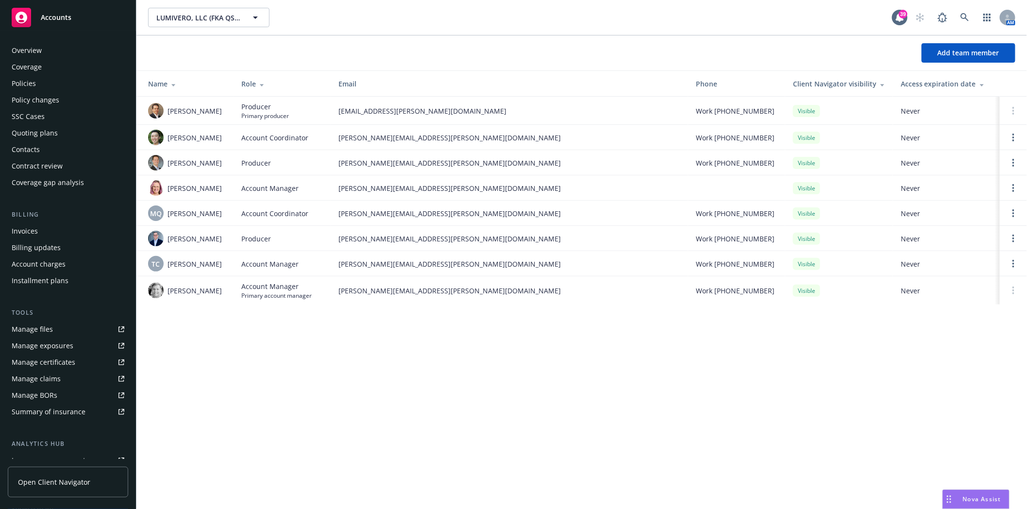
click at [28, 84] on div "Policies" at bounding box center [24, 84] width 24 height 16
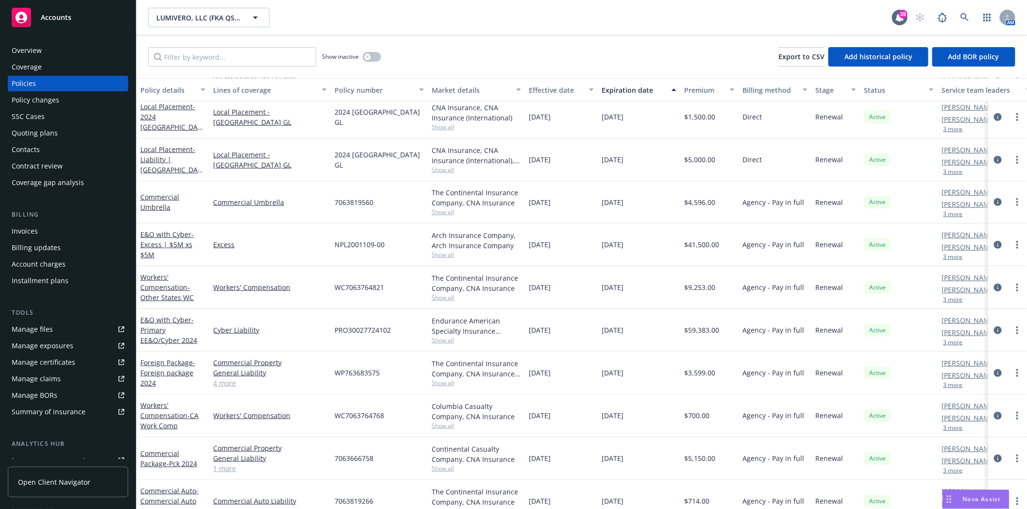
scroll to position [49, 0]
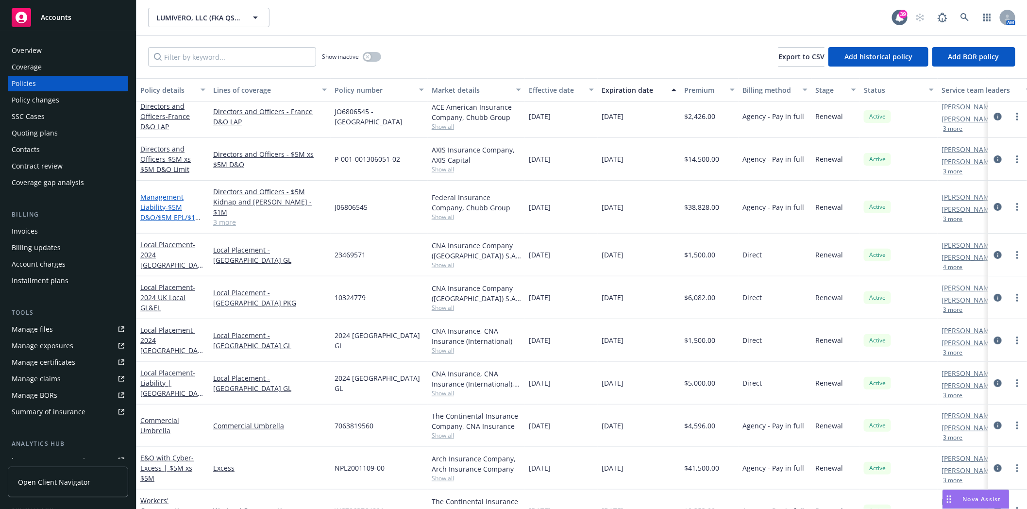
click at [152, 202] on link "Management Liability - $5M D&O/$5M EPL/$1M FID/$1M Crime/$1M K&R" at bounding box center [172, 217] width 65 height 50
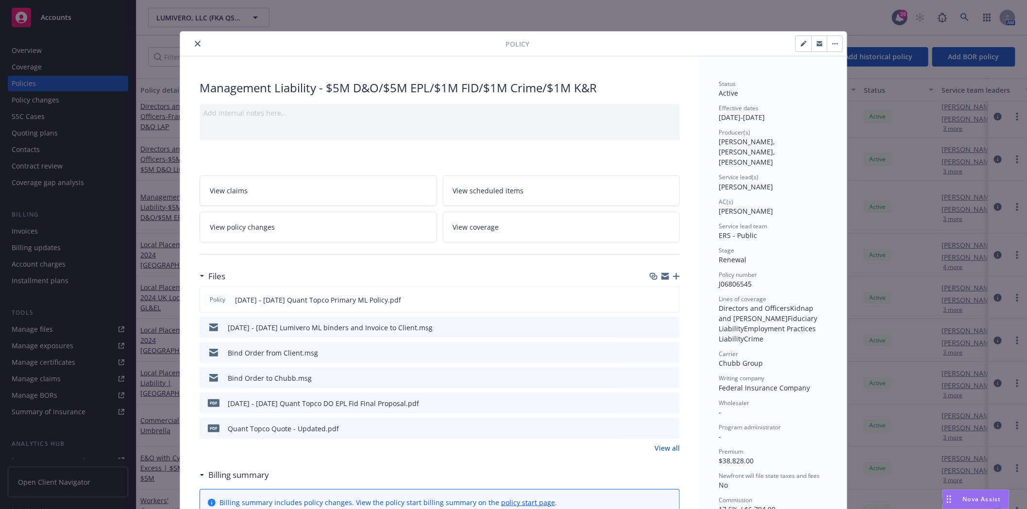
click at [192, 38] on button "close" at bounding box center [198, 44] width 12 height 12
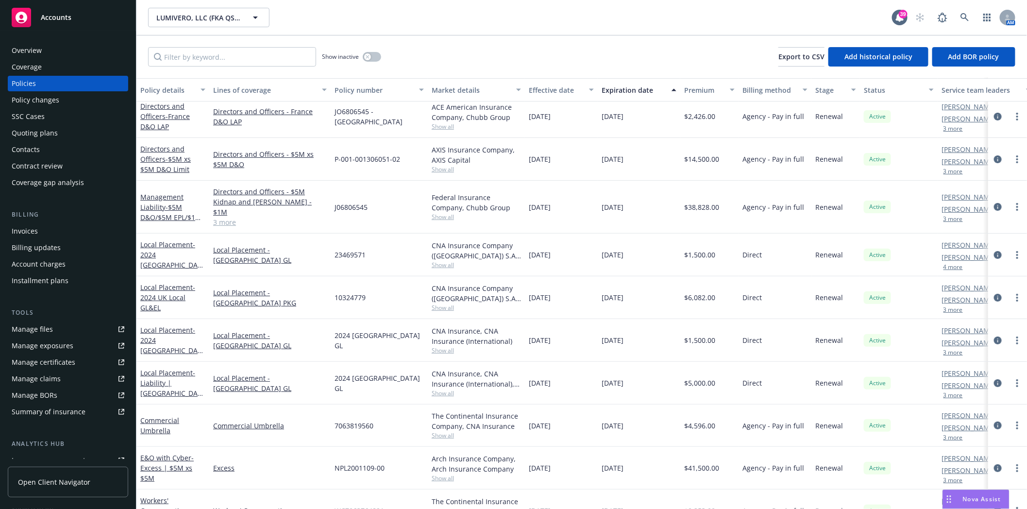
click at [23, 131] on div "Quoting plans" at bounding box center [35, 133] width 46 height 16
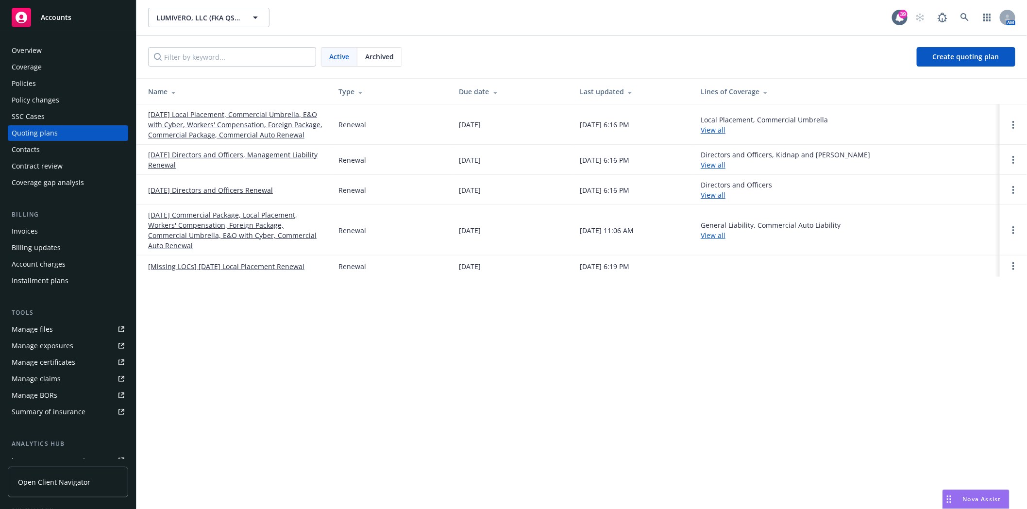
click at [184, 153] on link "[DATE] Directors and Officers, Management Liability Renewal" at bounding box center [235, 160] width 175 height 20
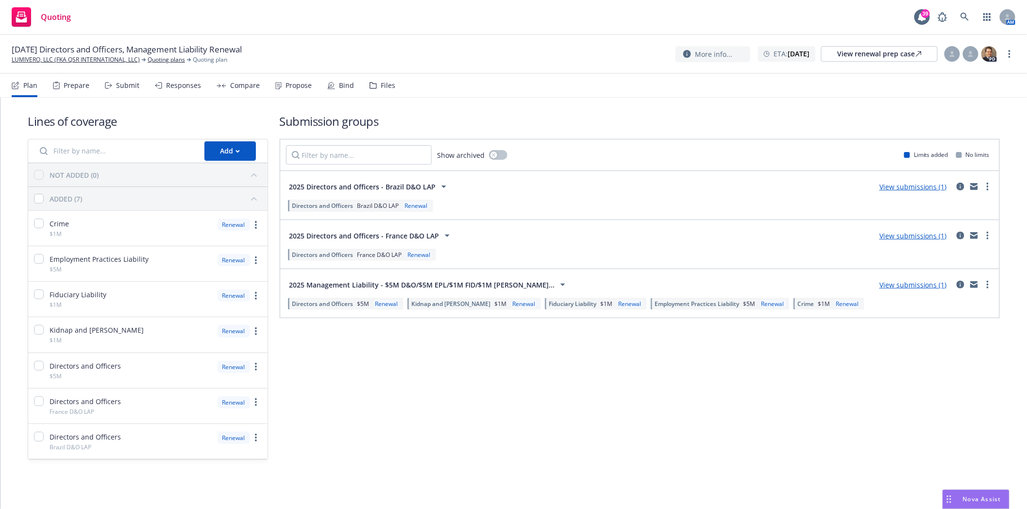
click at [381, 83] on div "Files" at bounding box center [388, 86] width 15 height 8
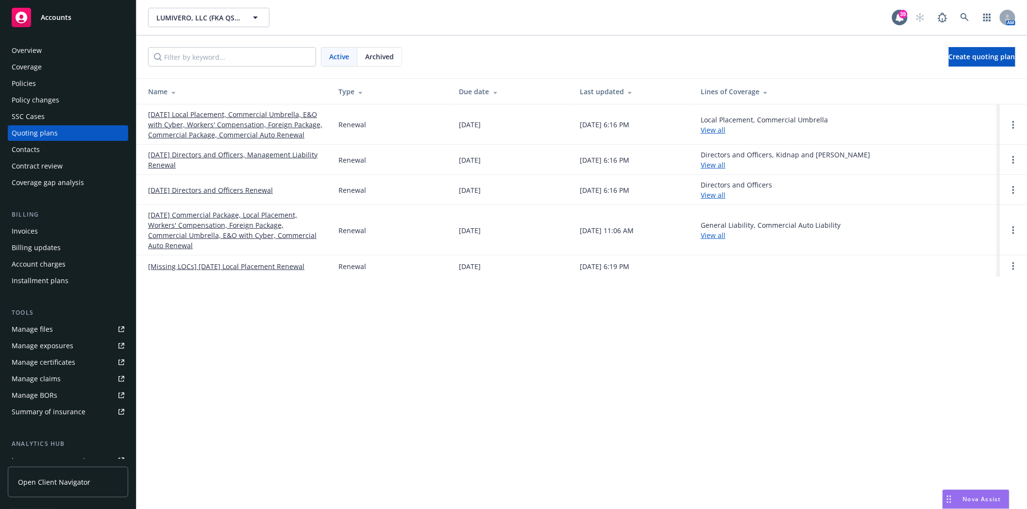
click at [191, 192] on link "[DATE] Directors and Officers Renewal" at bounding box center [210, 190] width 125 height 10
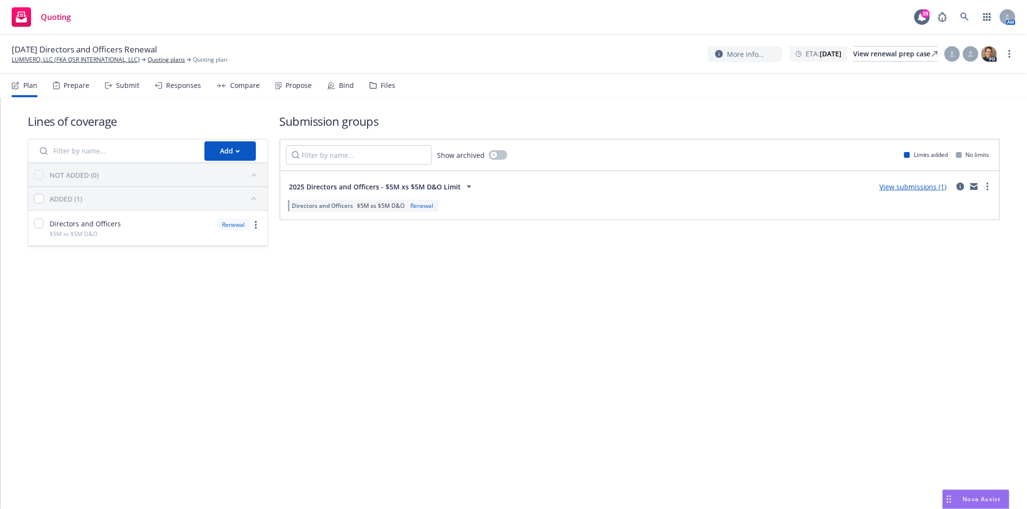
click at [390, 79] on div "Files" at bounding box center [383, 85] width 26 height 23
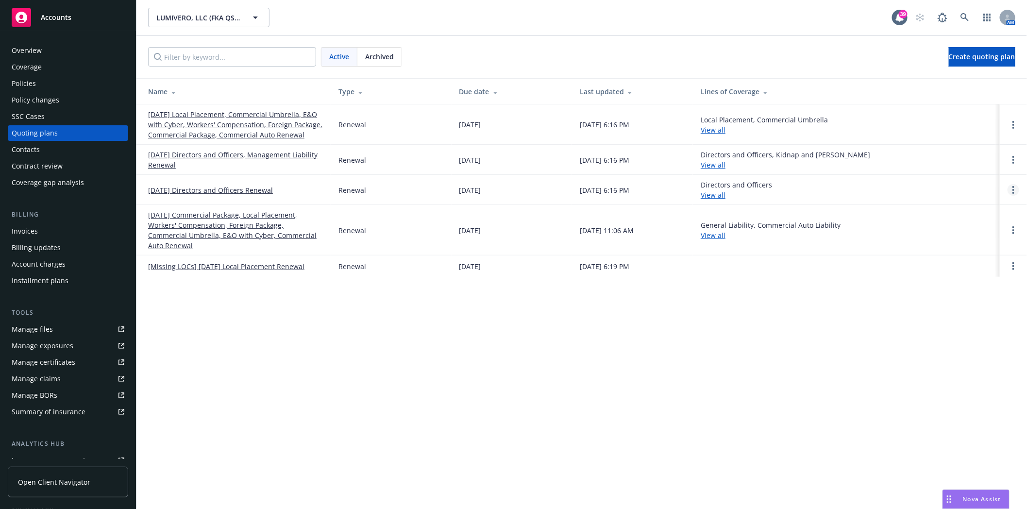
click at [1019, 189] on link "Open options" at bounding box center [1014, 190] width 12 height 12
click at [948, 186] on span "Archive" at bounding box center [946, 182] width 48 height 9
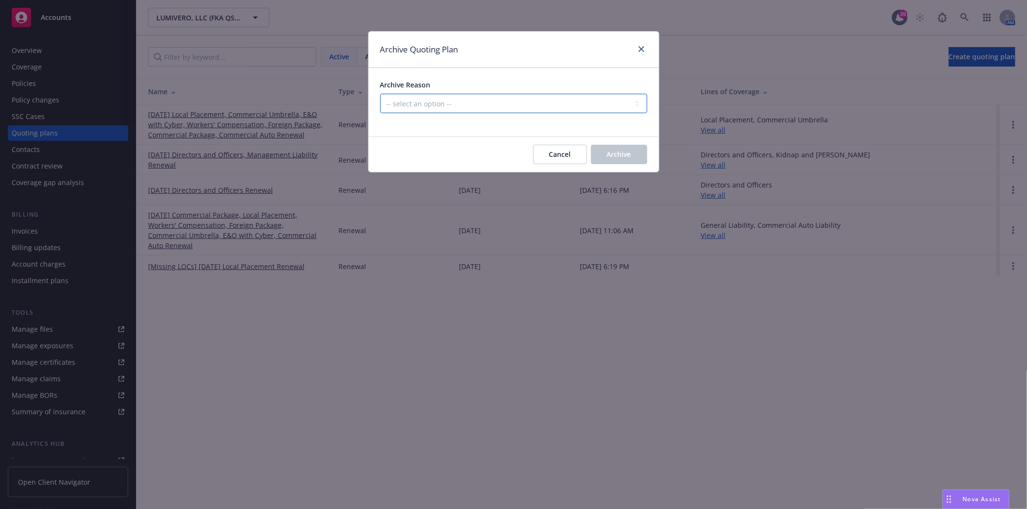
click at [439, 104] on select "-- select an option -- All policies in this renewal plan are auto-renewed Creat…" at bounding box center [513, 103] width 267 height 19
select select "ARCHIVED_DUPLICATE"
click at [380, 94] on select "-- select an option -- All policies in this renewal plan are auto-renewed Creat…" at bounding box center [513, 103] width 267 height 19
click at [624, 161] on button "Archive" at bounding box center [619, 154] width 56 height 19
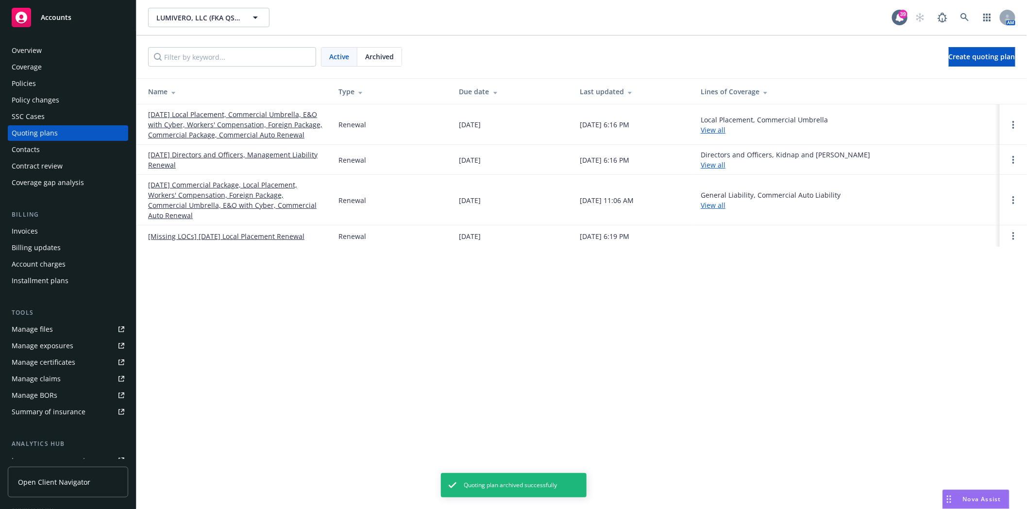
click at [190, 154] on link "[DATE] Directors and Officers, Management Liability Renewal" at bounding box center [235, 160] width 175 height 20
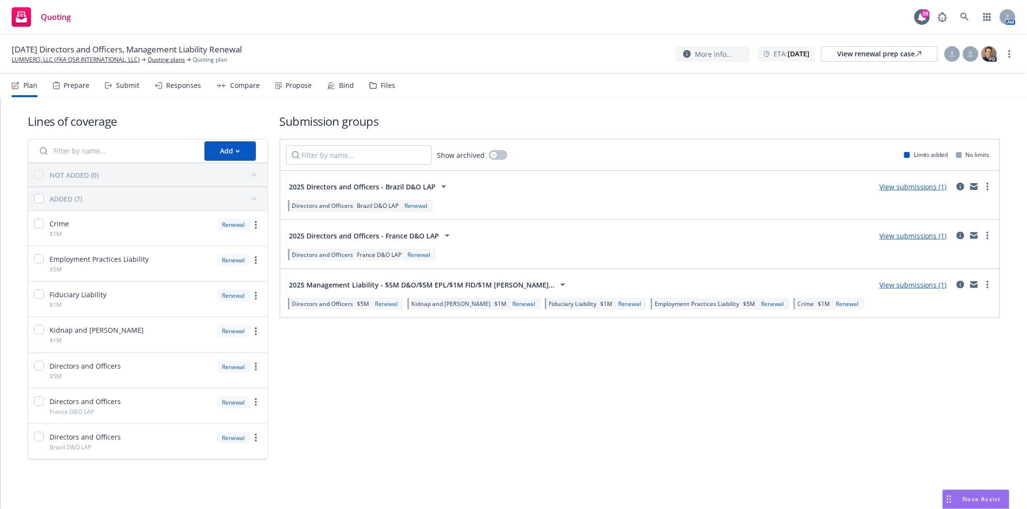
click at [381, 85] on div "Files" at bounding box center [388, 86] width 15 height 8
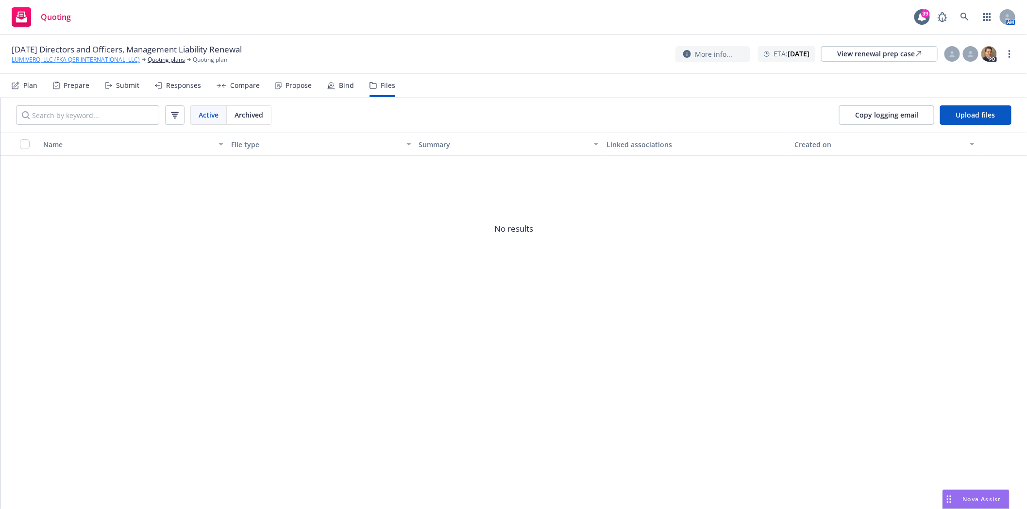
click at [50, 61] on link "LUMIVERO, LLC (FKA QSR INTERNATIONAL, LLC)" at bounding box center [76, 59] width 128 height 9
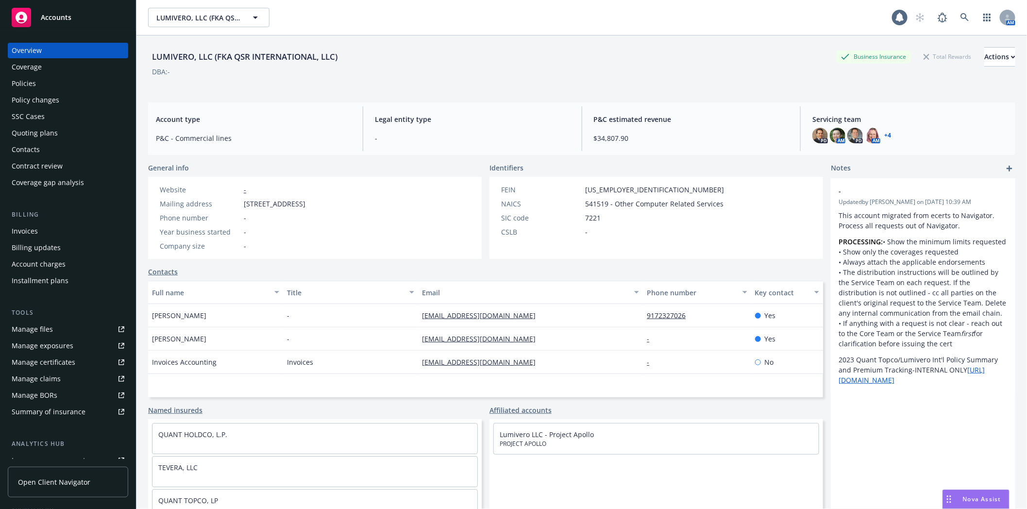
click at [40, 85] on div "Policies" at bounding box center [68, 84] width 113 height 16
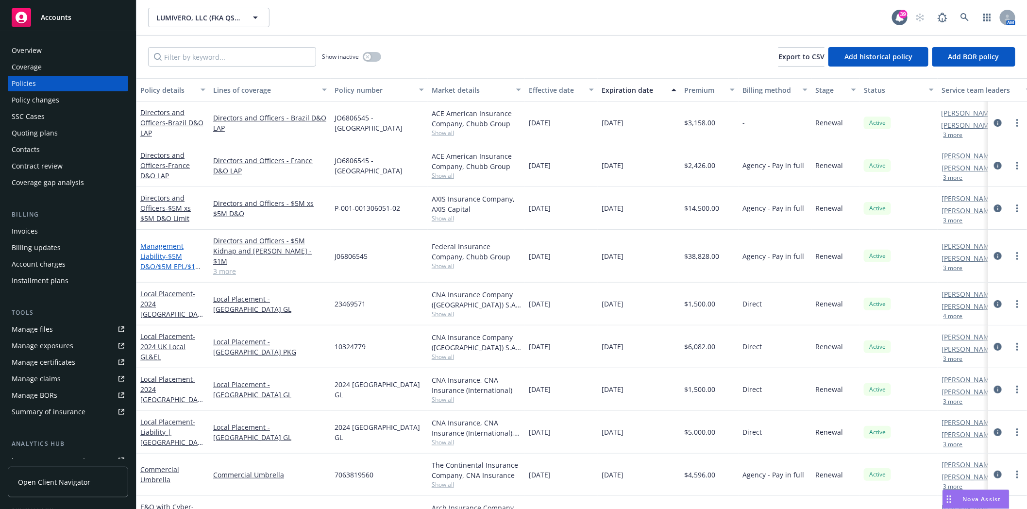
click at [154, 251] on link "Management Liability - $5M D&O/$5M EPL/$1M FID/$1M Crime/$1M K&R" at bounding box center [172, 266] width 65 height 50
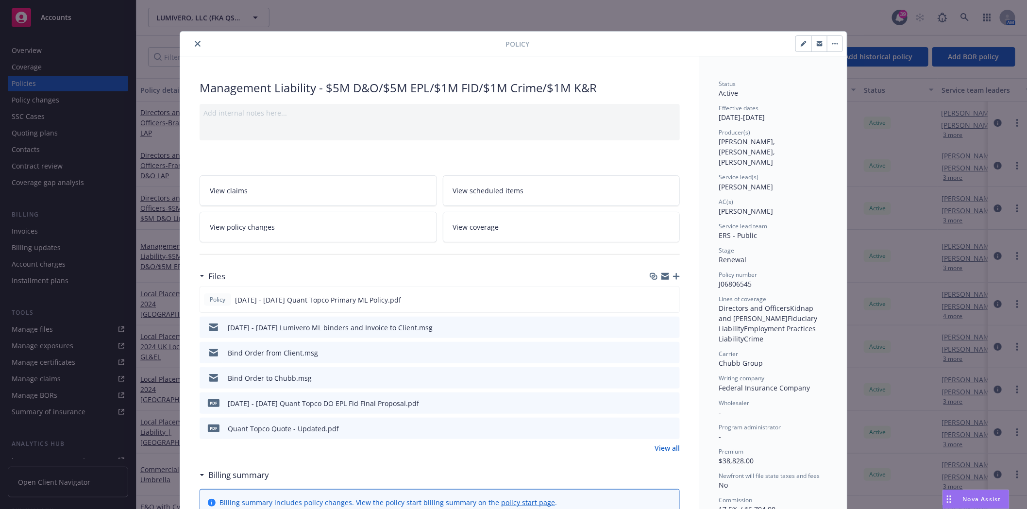
click at [669, 376] on icon "preview file" at bounding box center [670, 377] width 9 height 7
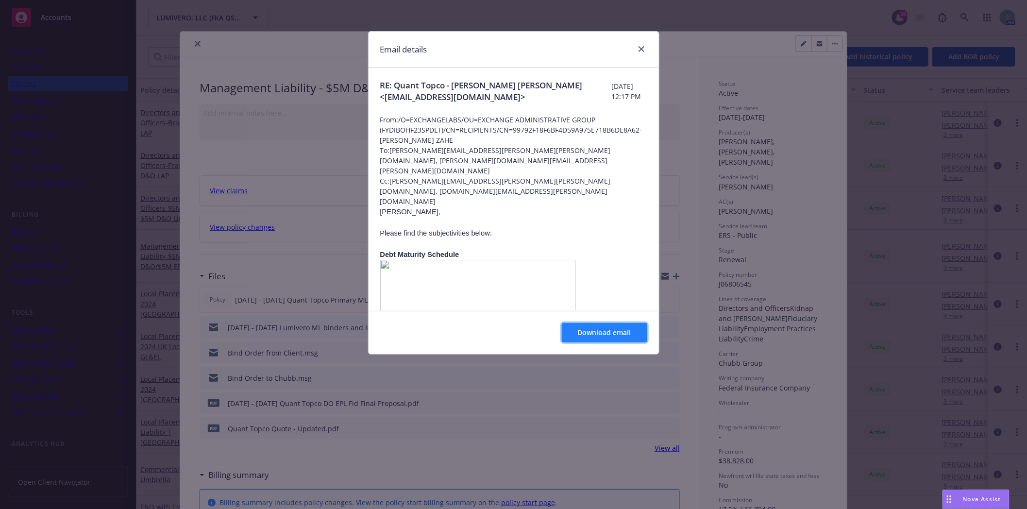
click at [590, 336] on span "Download email" at bounding box center [604, 332] width 53 height 9
click at [642, 46] on icon "close" at bounding box center [642, 49] width 6 height 6
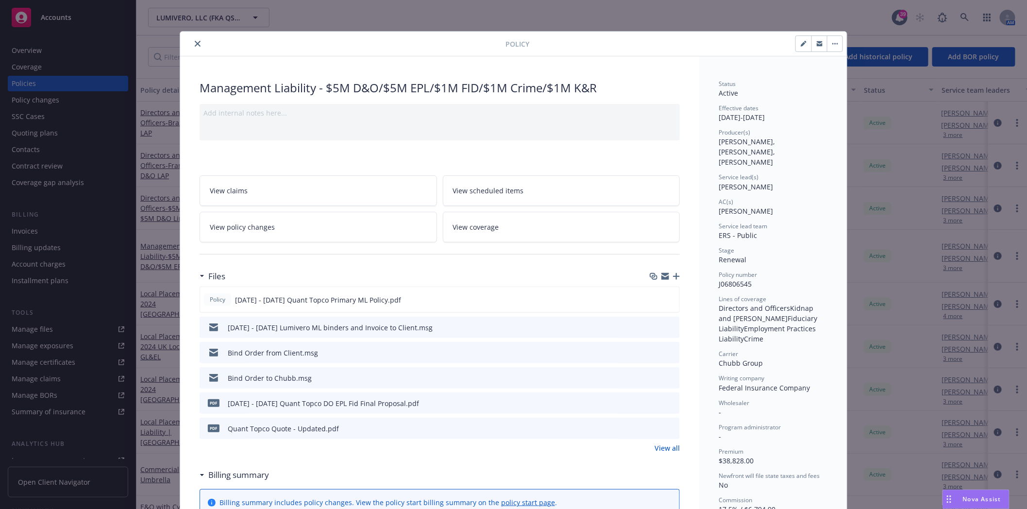
click at [658, 450] on link "View all" at bounding box center [667, 448] width 25 height 10
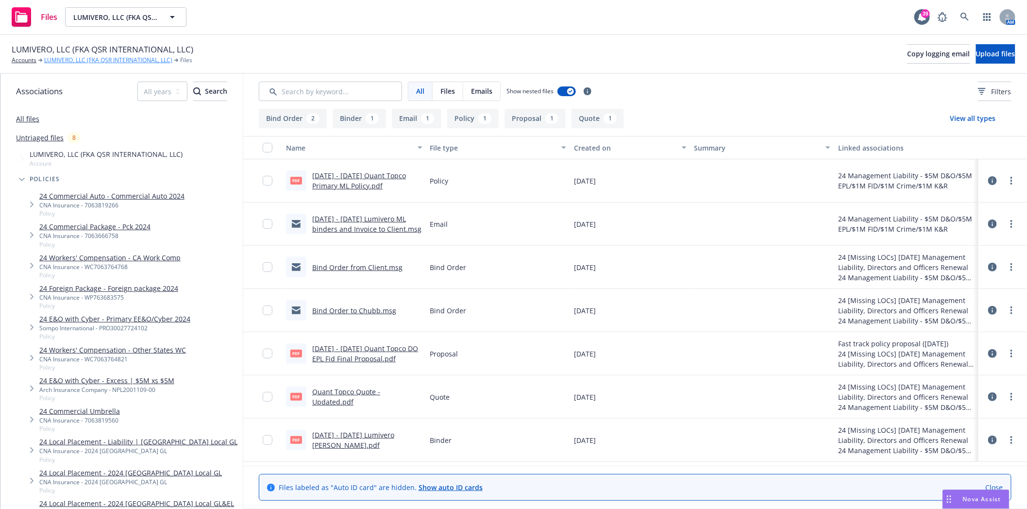
click at [61, 62] on link "LUMIVERO, LLC (FKA QSR INTERNATIONAL, LLC)" at bounding box center [108, 60] width 128 height 9
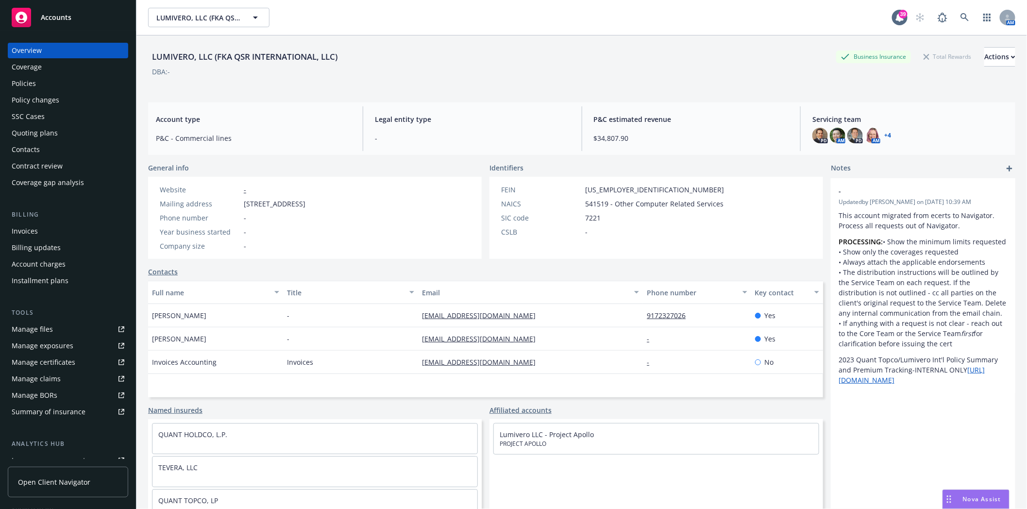
click at [32, 132] on div "Quoting plans" at bounding box center [35, 133] width 46 height 16
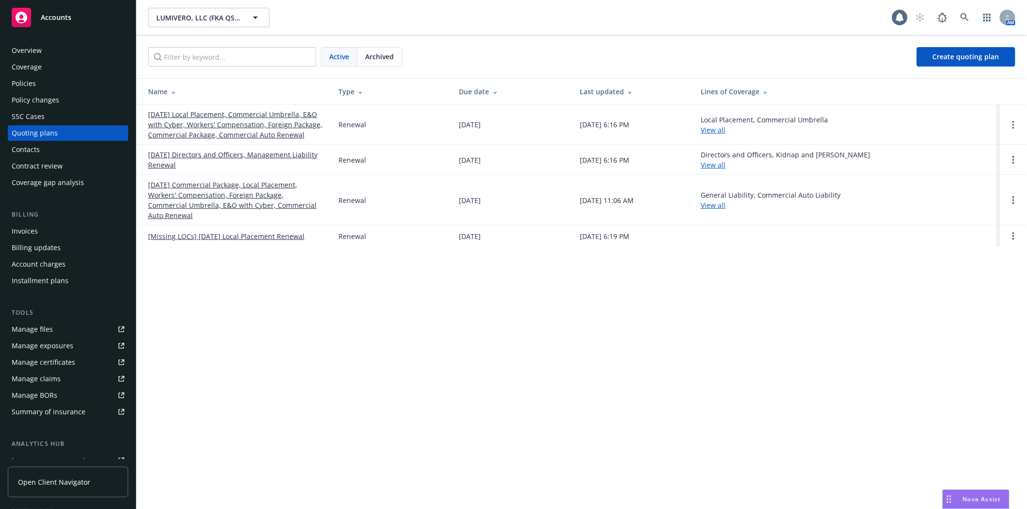
click at [385, 55] on span "Archived" at bounding box center [379, 56] width 29 height 10
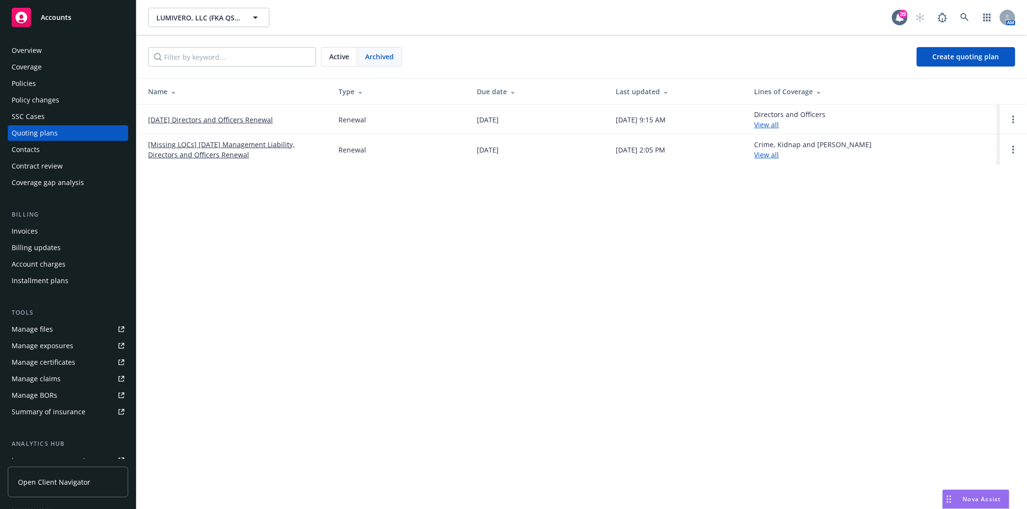
click at [176, 155] on link "[Missing LOCs] [DATE] Management Liability, Directors and Officers Renewal" at bounding box center [235, 149] width 175 height 20
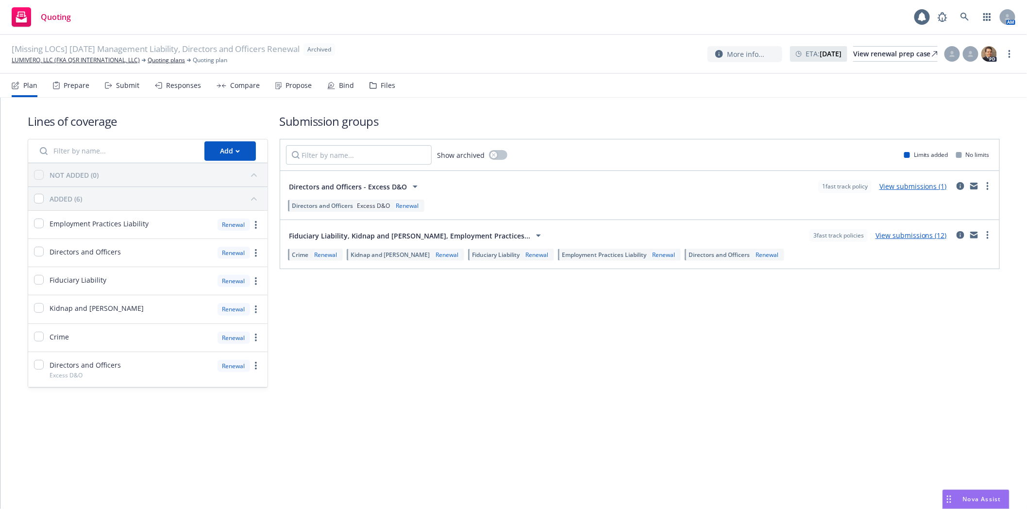
click at [376, 83] on div "Files" at bounding box center [383, 85] width 26 height 23
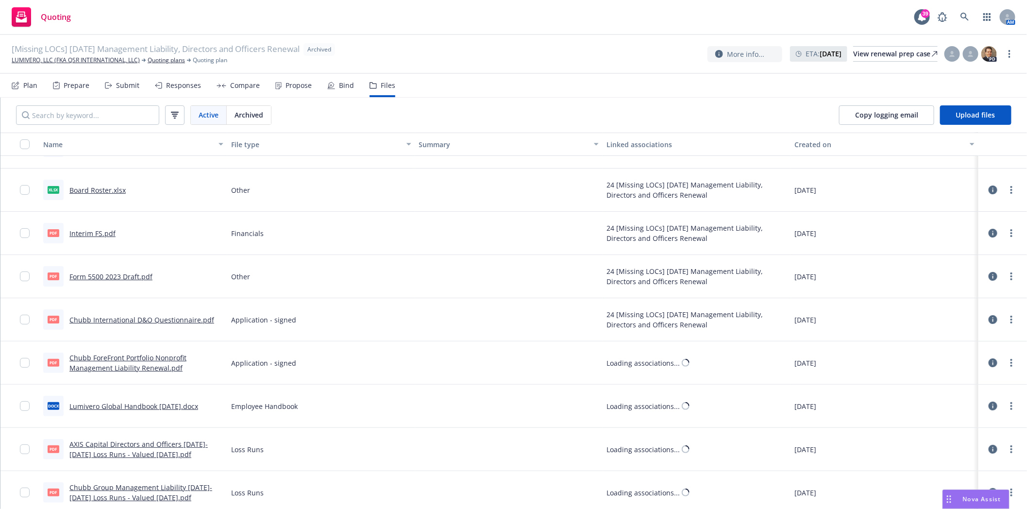
scroll to position [1874, 0]
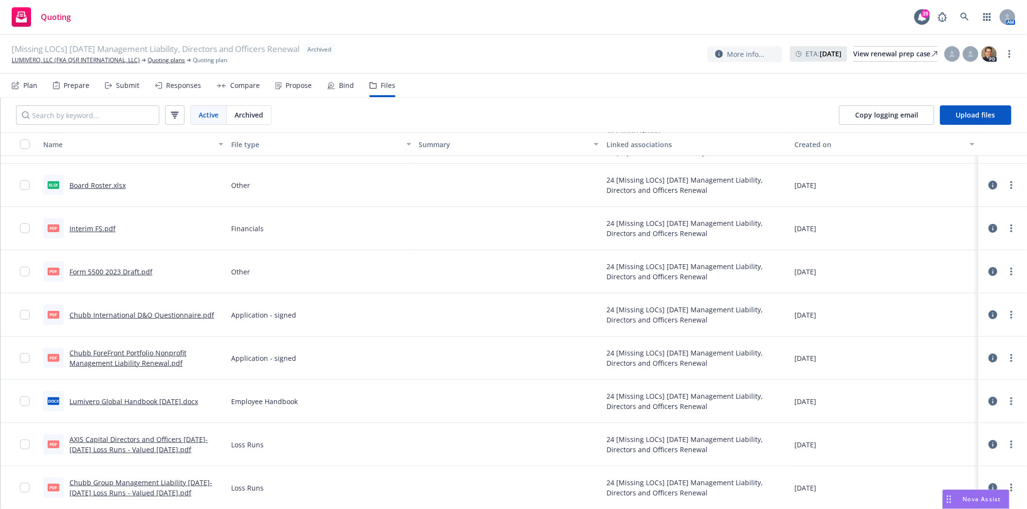
click at [110, 361] on link "Chubb ForeFront Portfolio Nonprofit Management Liability Renewal.pdf" at bounding box center [127, 357] width 117 height 19
click at [109, 313] on link "Chubb International D&O Questionnaire.pdf" at bounding box center [141, 314] width 145 height 9
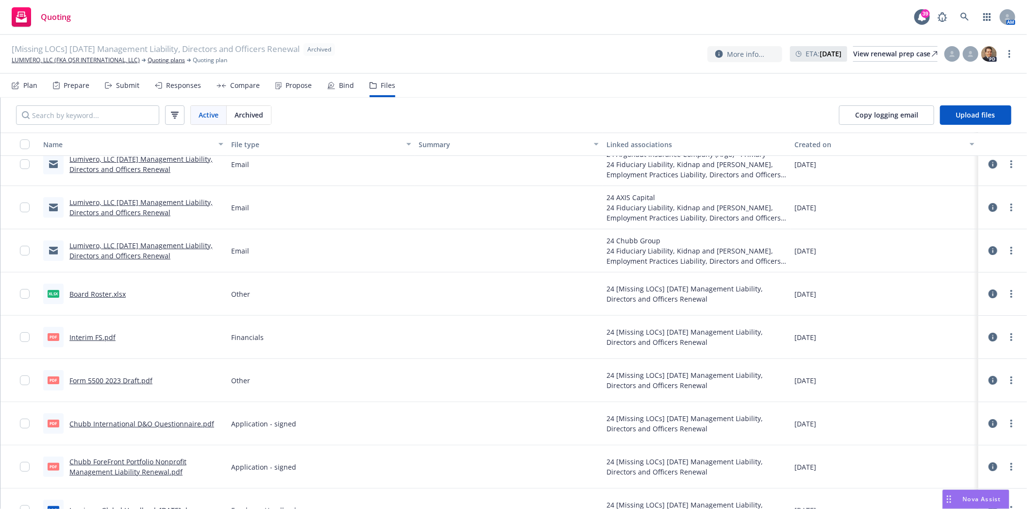
click at [89, 253] on link "Lumivero, LLC [DATE] Management Liability, Directors and Officers Renewal" at bounding box center [140, 250] width 143 height 19
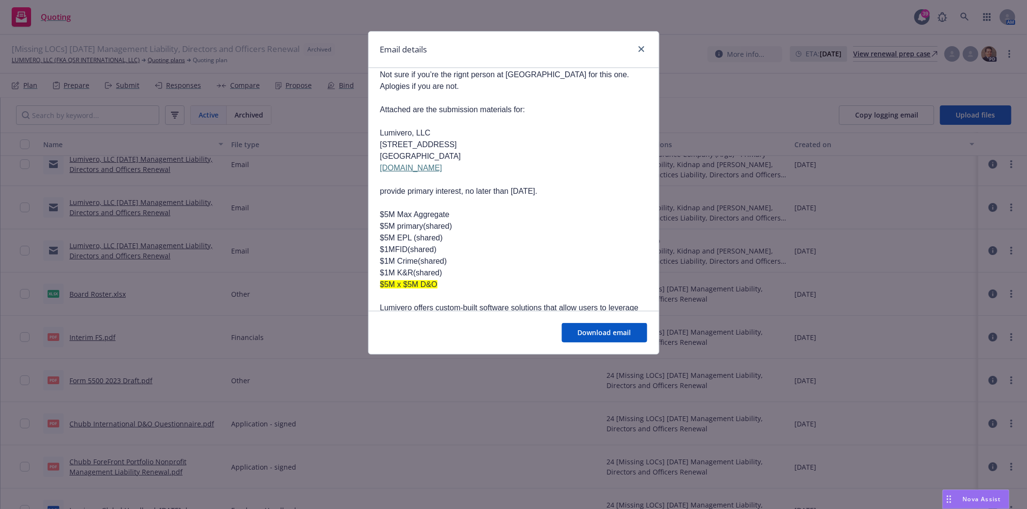
scroll to position [108, 0]
click at [640, 51] on icon "close" at bounding box center [642, 49] width 6 height 6
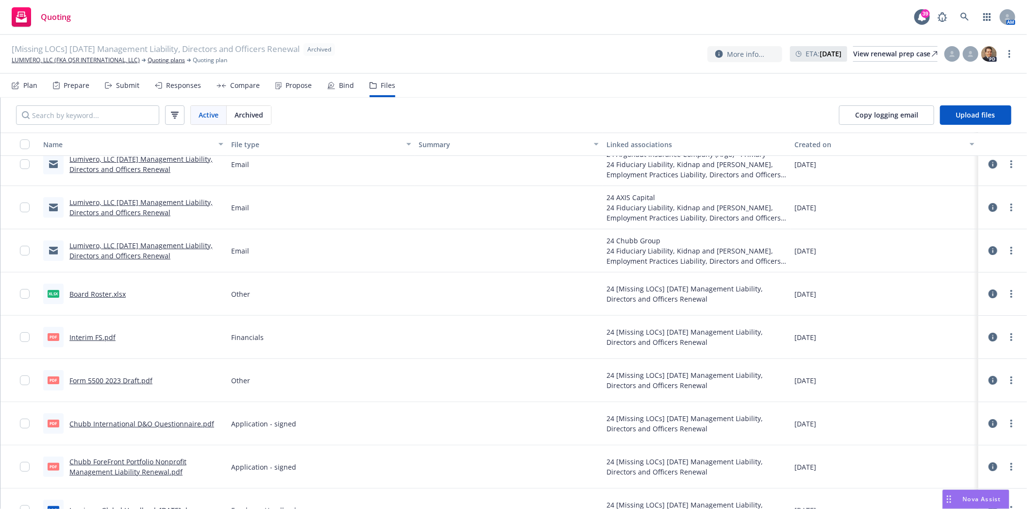
click at [105, 201] on link "Lumivero, LLC [DATE] Management Liability, Directors and Officers Renewal" at bounding box center [140, 207] width 143 height 19
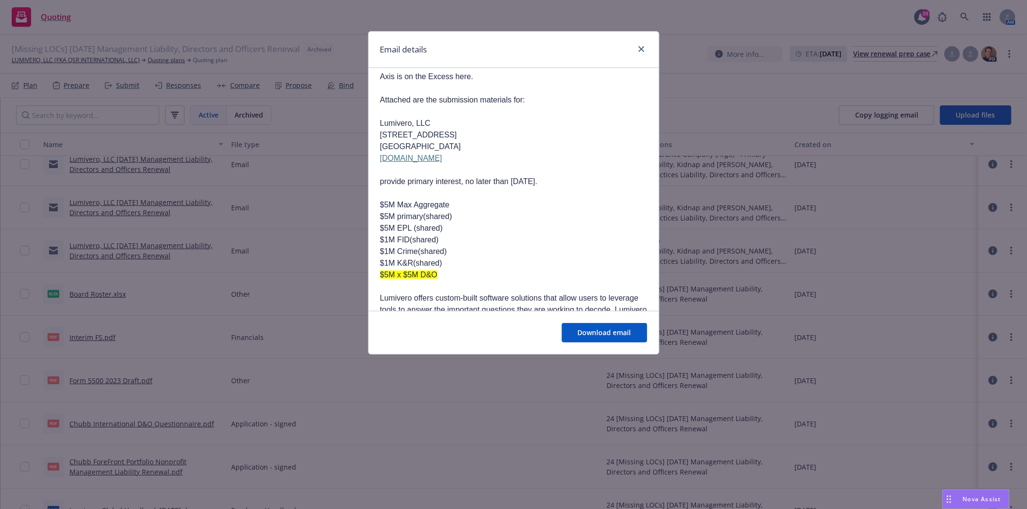
scroll to position [0, 0]
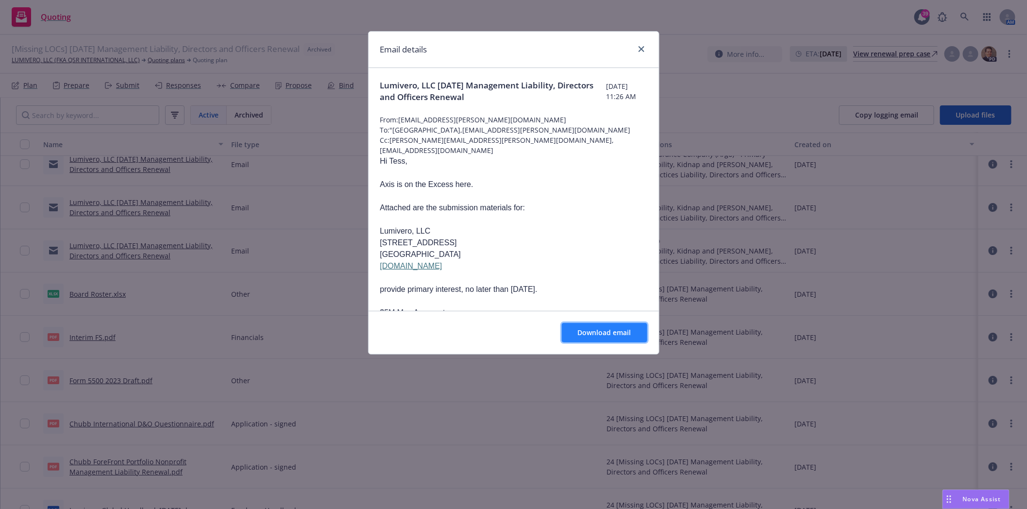
click at [605, 333] on span "Download email" at bounding box center [604, 332] width 53 height 9
click at [649, 45] on div "Email details" at bounding box center [514, 50] width 290 height 36
click at [640, 46] on icon "close" at bounding box center [642, 49] width 6 height 6
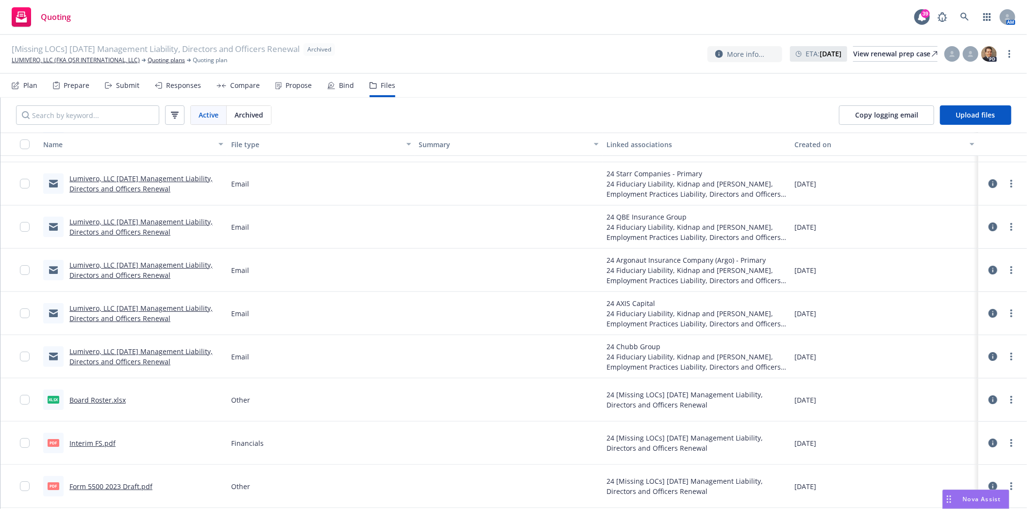
scroll to position [1658, 0]
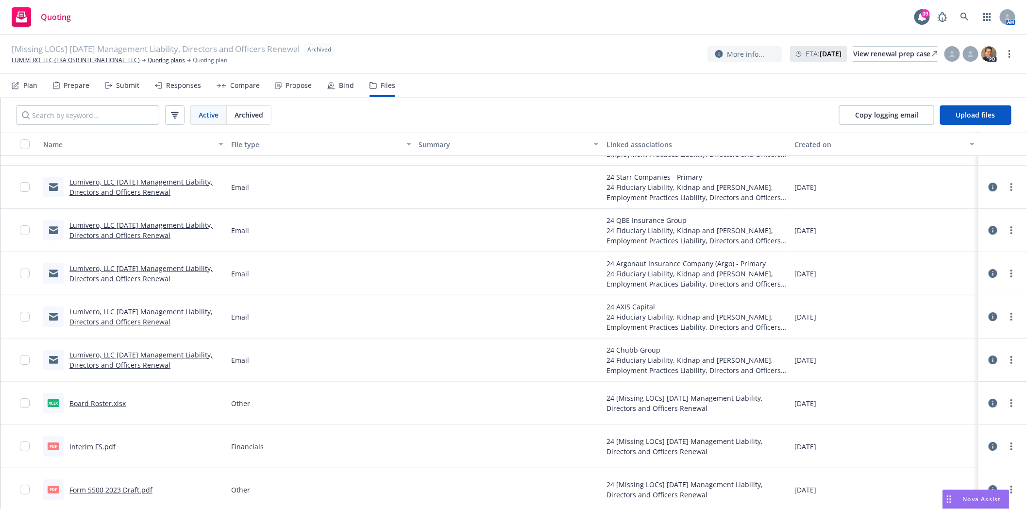
click at [107, 275] on link "Lumivero, LLC [DATE] Management Liability, Directors and Officers Renewal" at bounding box center [140, 273] width 143 height 19
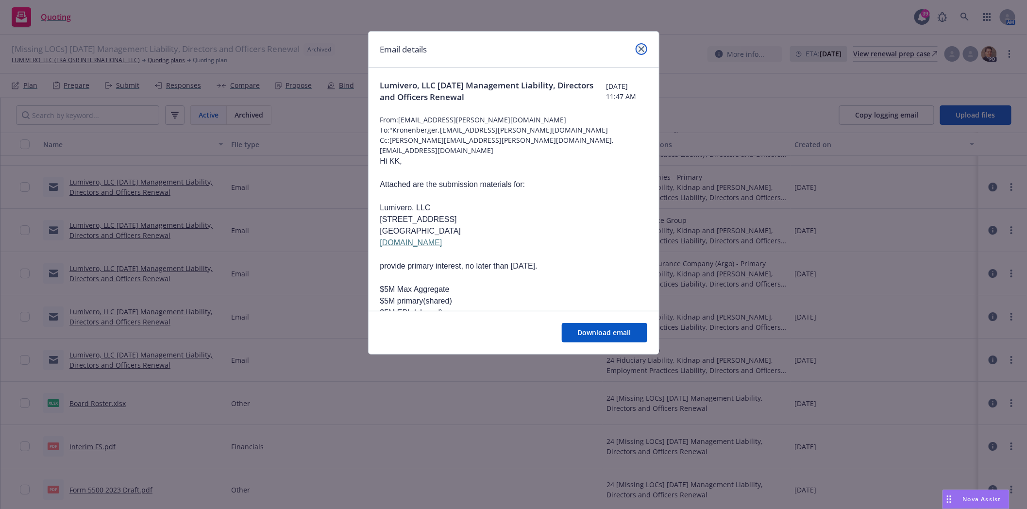
click at [643, 46] on icon "close" at bounding box center [642, 49] width 6 height 6
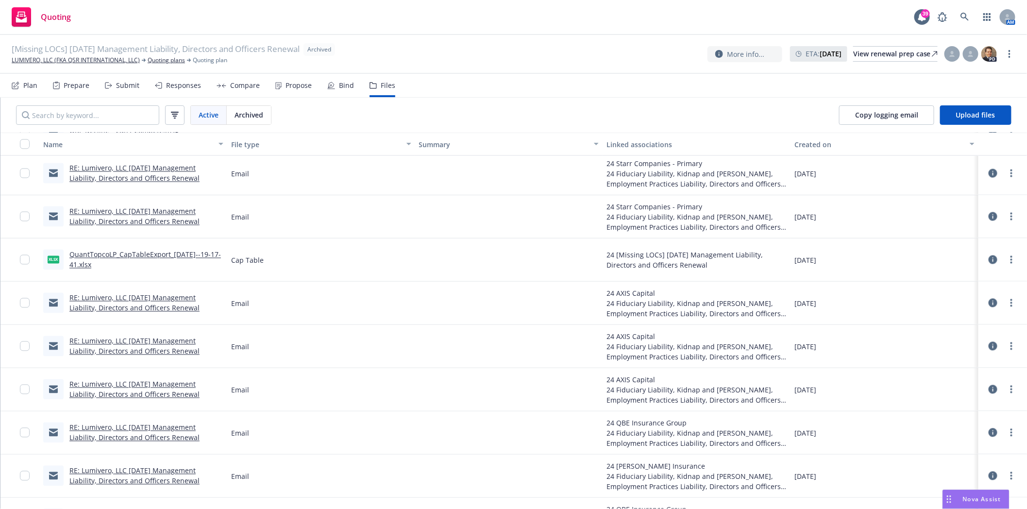
scroll to position [794, 0]
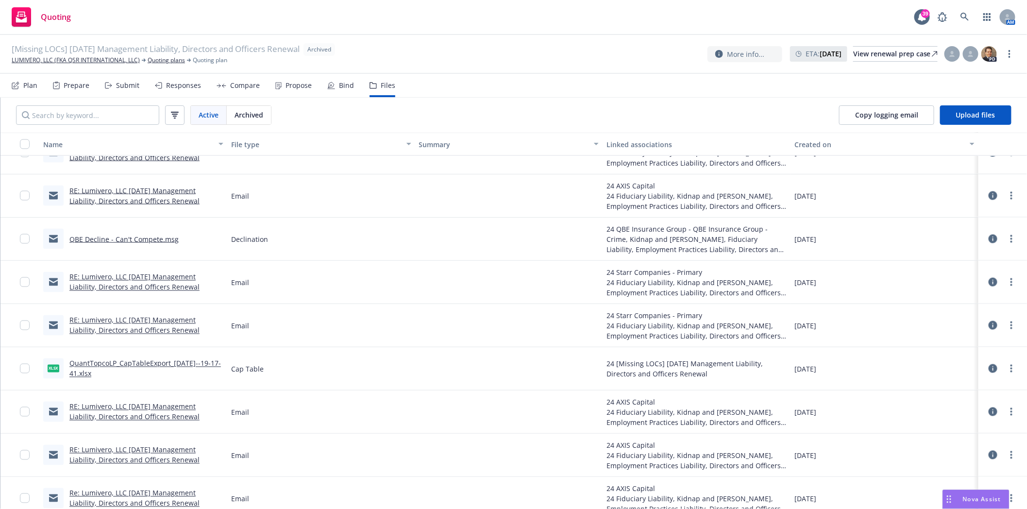
click at [105, 331] on link "RE: Lumivero, LLC [DATE] Management Liability, Directors and Officers Renewal" at bounding box center [134, 325] width 130 height 19
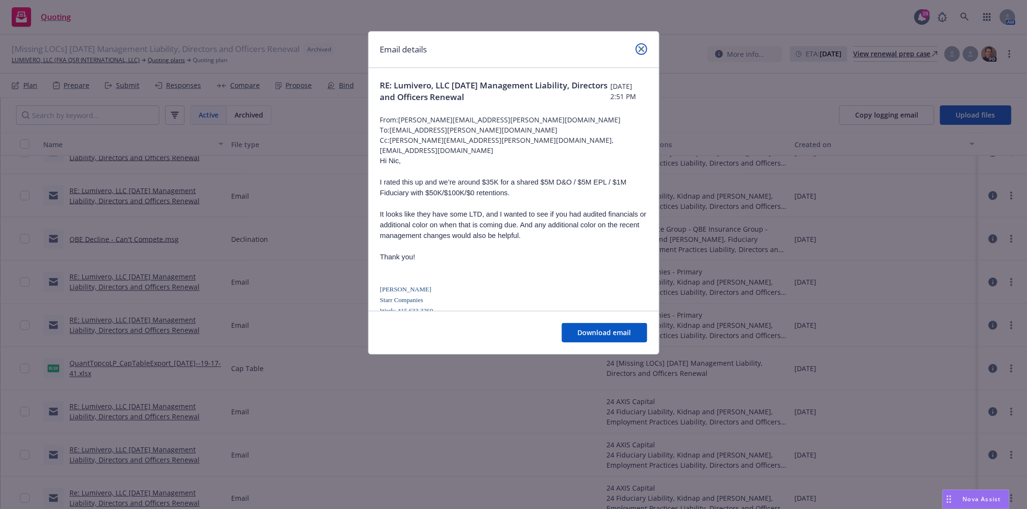
click at [642, 50] on icon "close" at bounding box center [642, 49] width 6 height 6
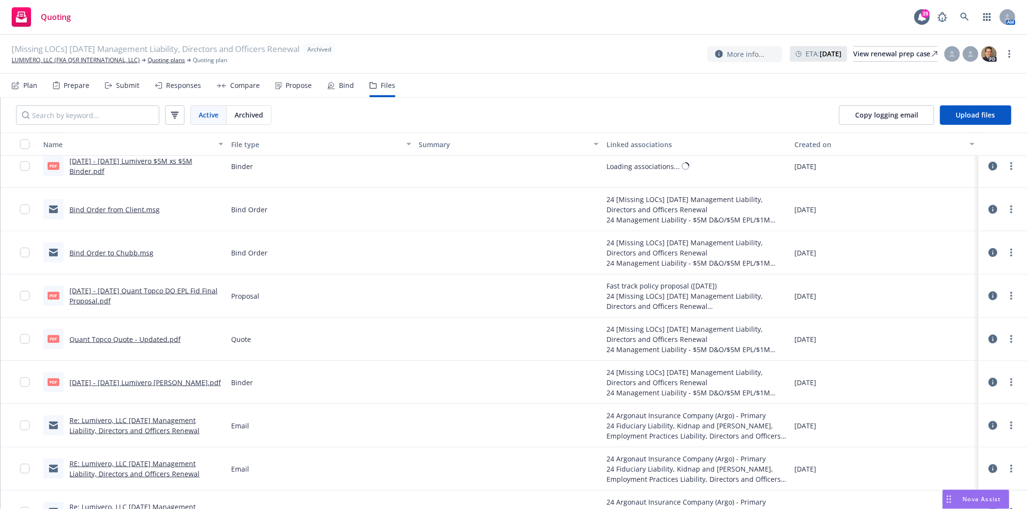
scroll to position [255, 0]
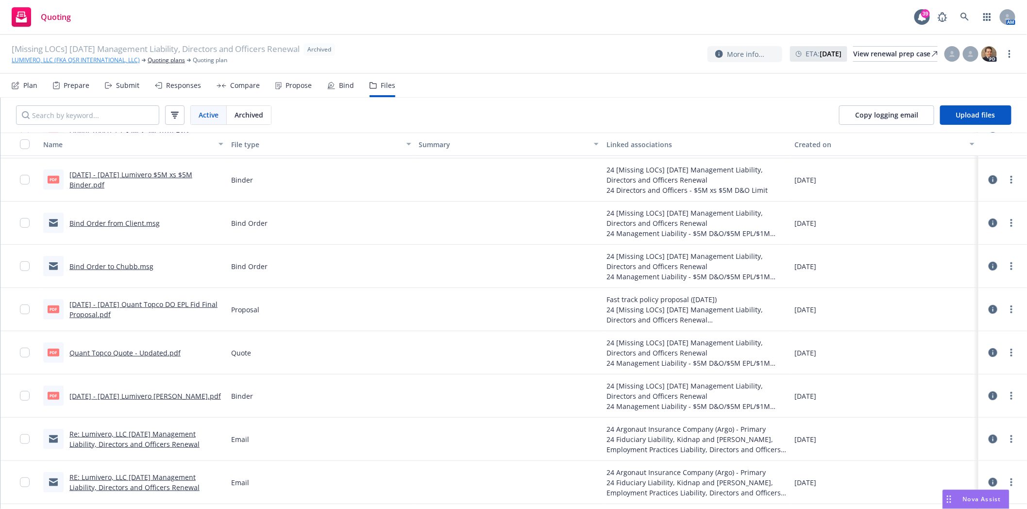
click at [68, 64] on link "LUMIVERO, LLC (FKA QSR INTERNATIONAL, LLC)" at bounding box center [76, 60] width 128 height 9
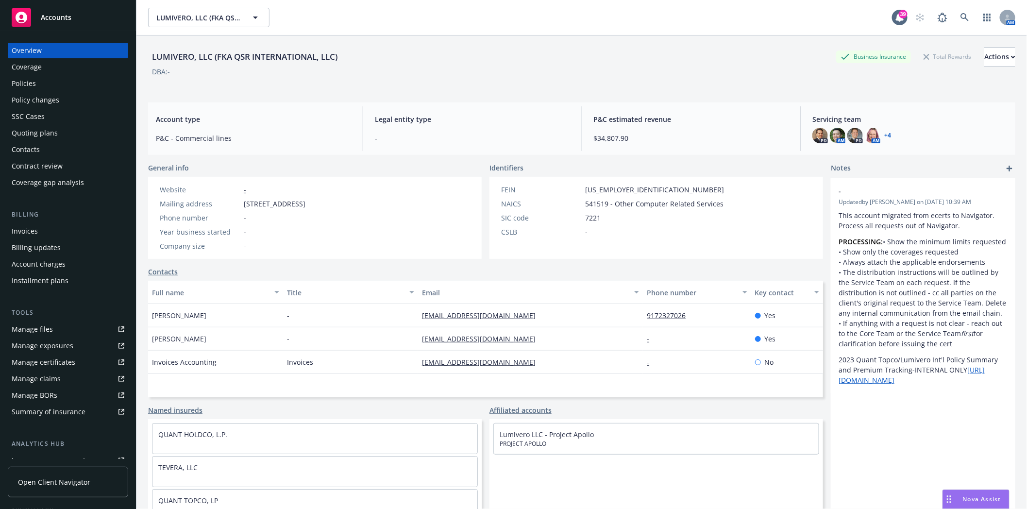
click at [17, 79] on div "Policies" at bounding box center [24, 84] width 24 height 16
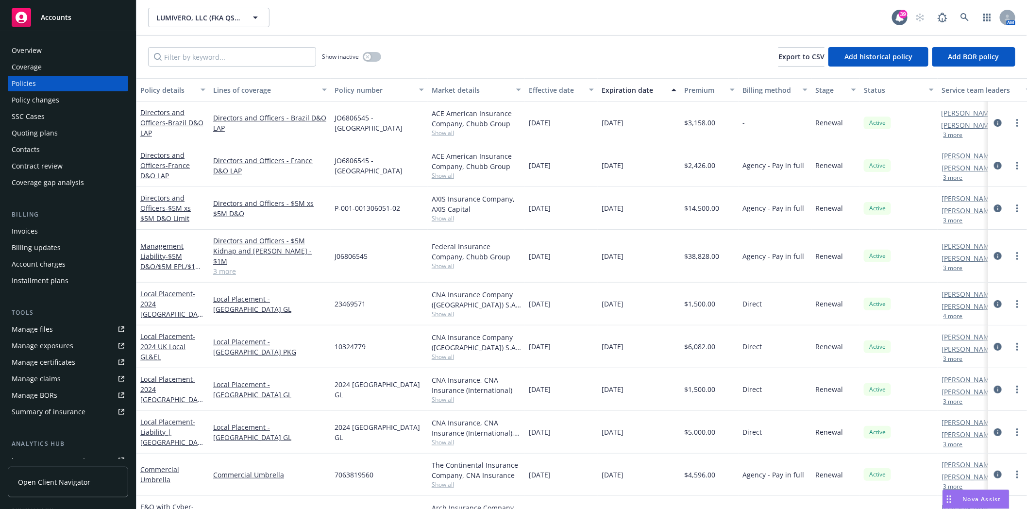
click at [222, 266] on link "3 more" at bounding box center [270, 271] width 114 height 10
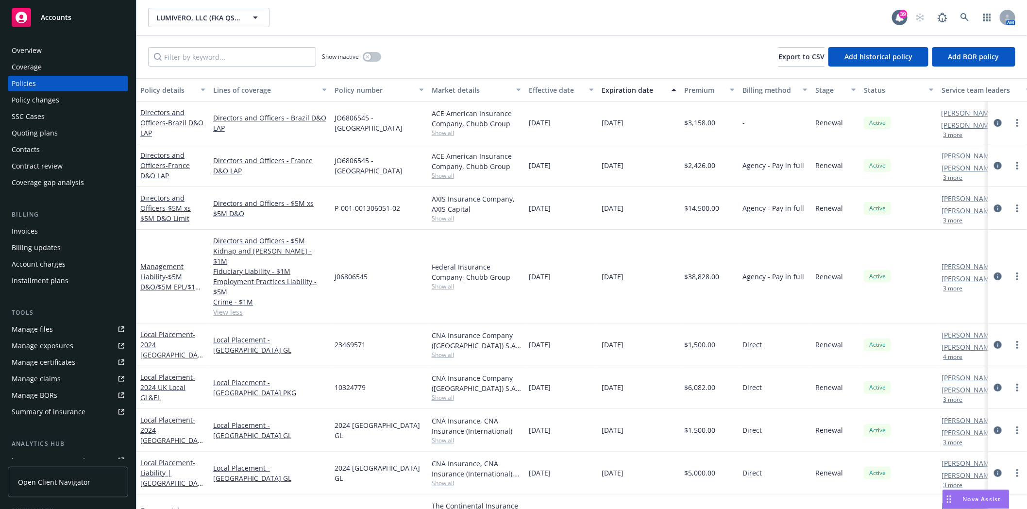
click at [227, 307] on link "View less" at bounding box center [270, 312] width 114 height 10
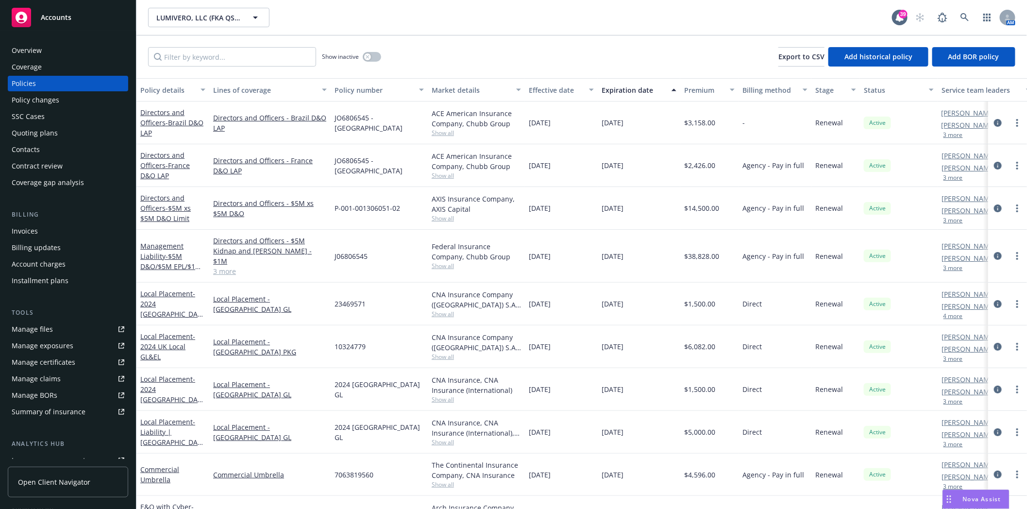
click at [227, 266] on link "3 more" at bounding box center [270, 271] width 114 height 10
